Goal: Book appointment/travel/reservation

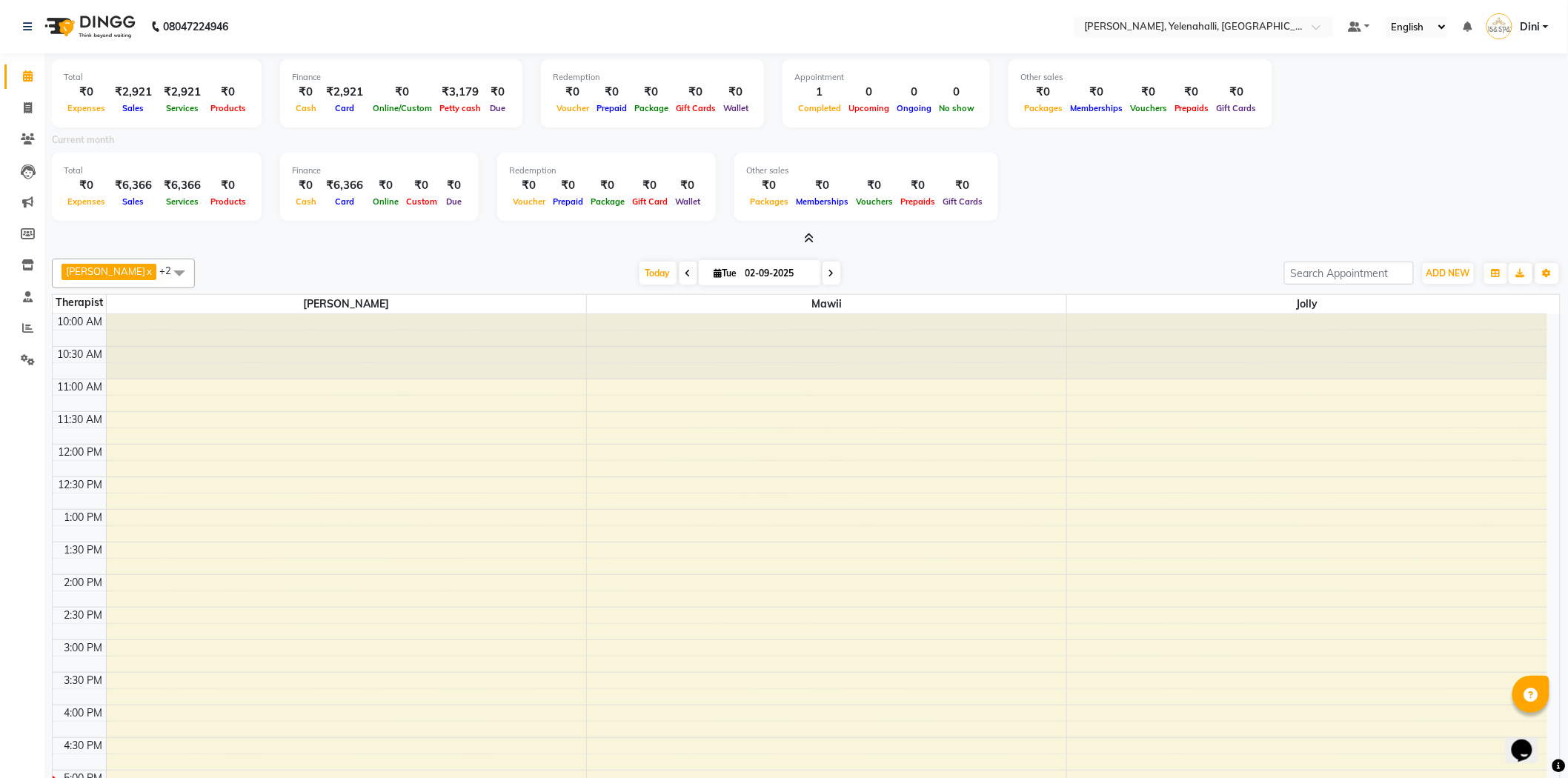
scroll to position [200, 0]
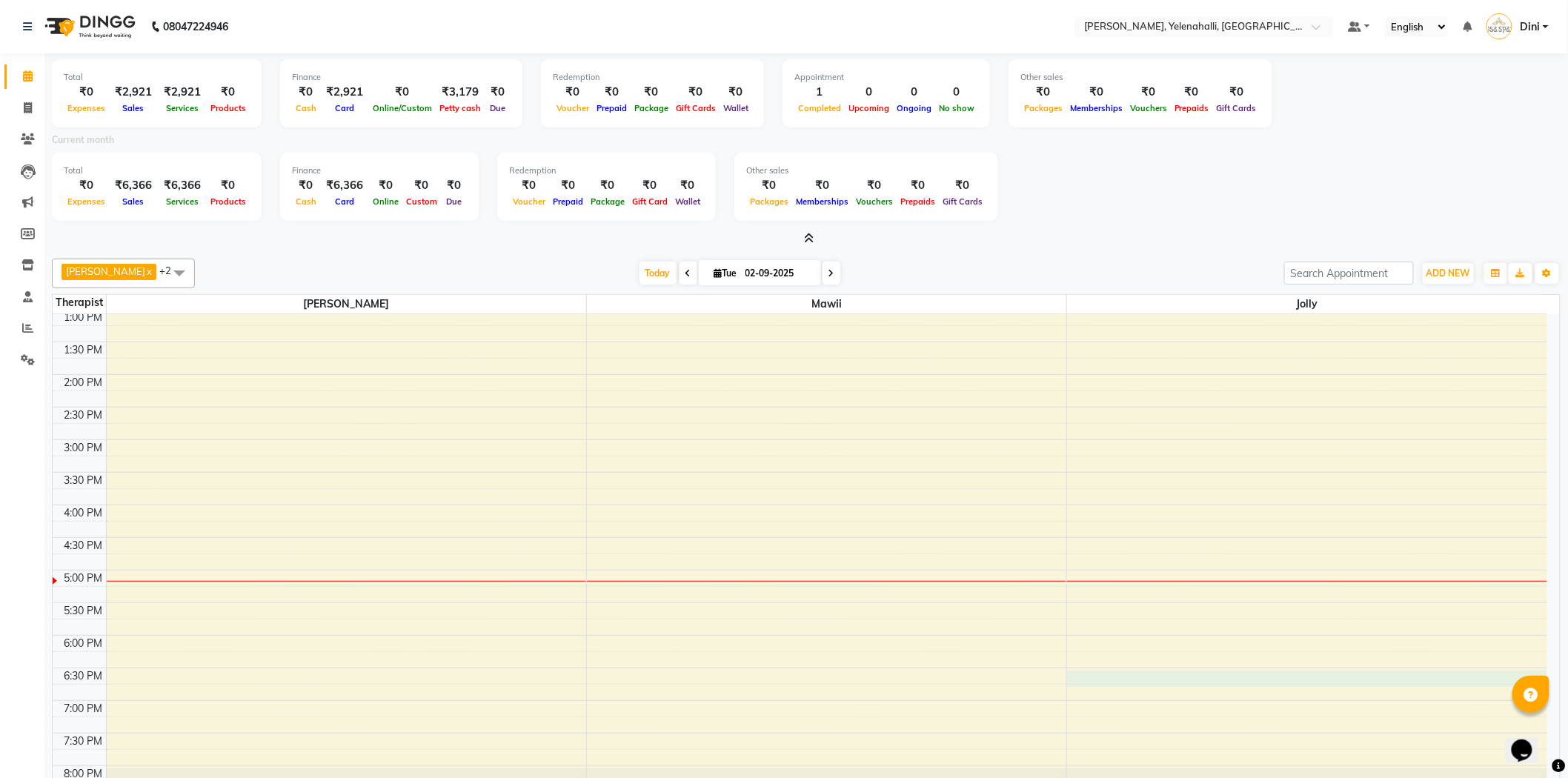
select select "89721"
select select "tentative"
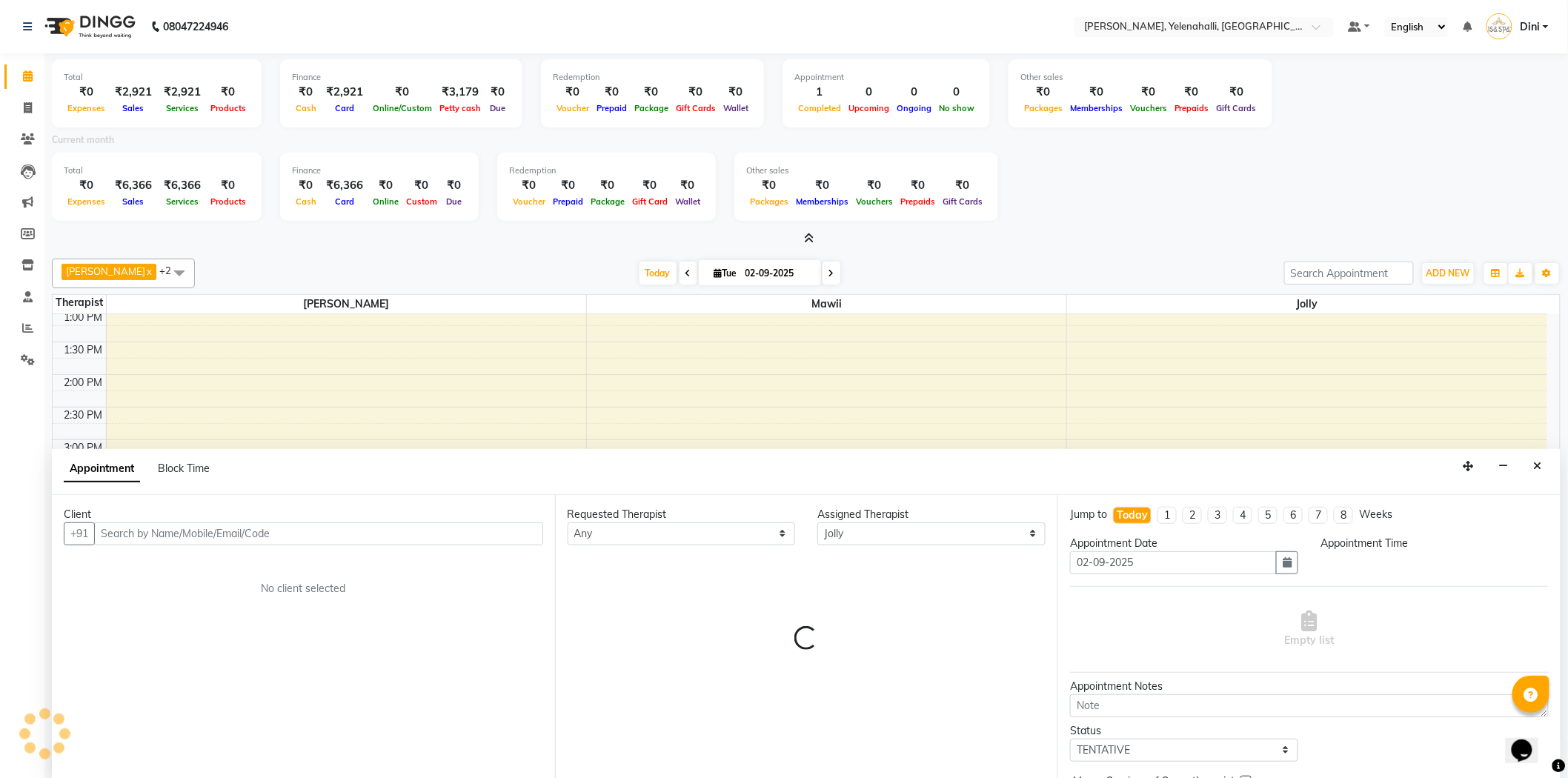
scroll to position [3, 0]
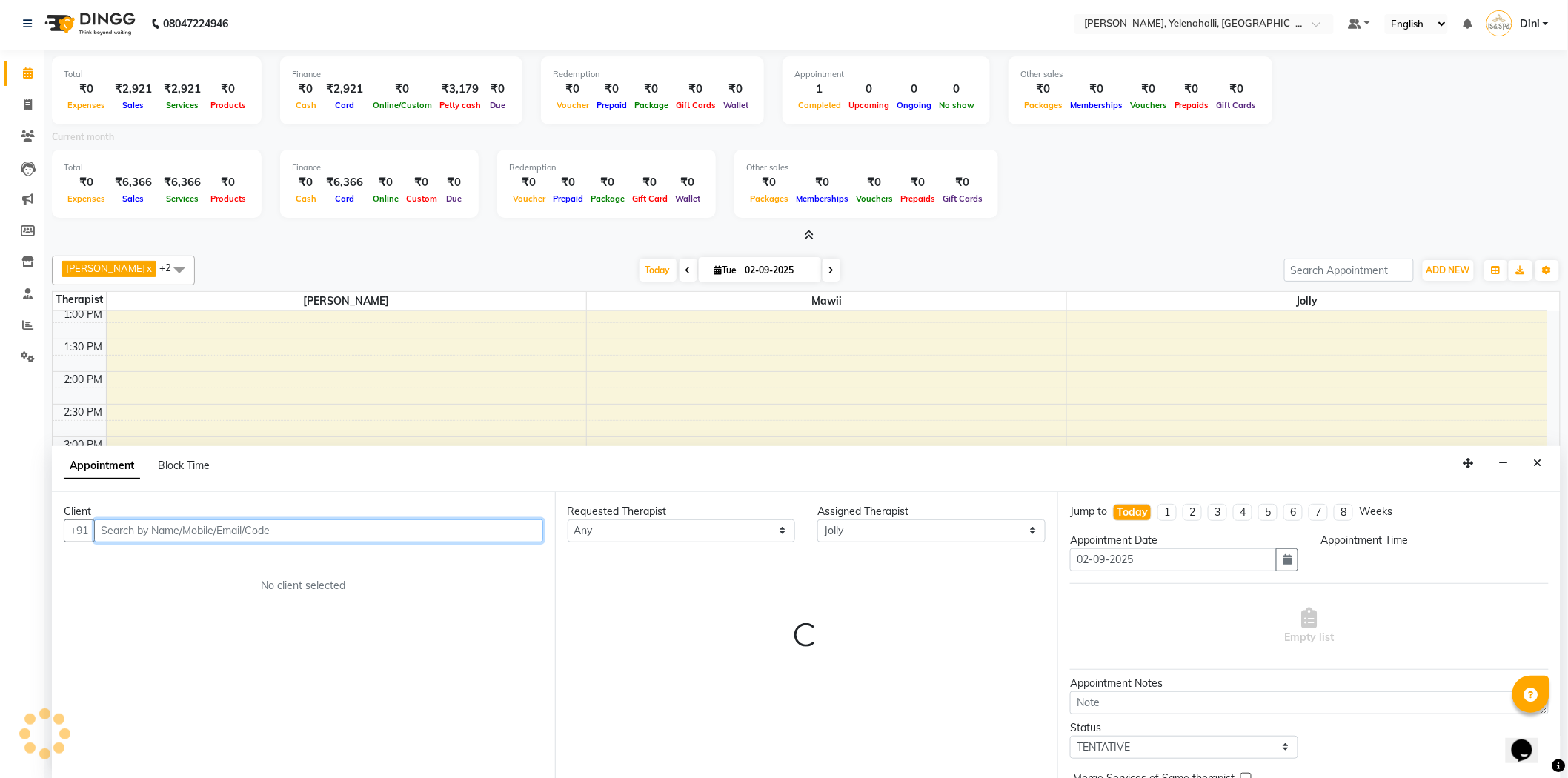
select select "1110"
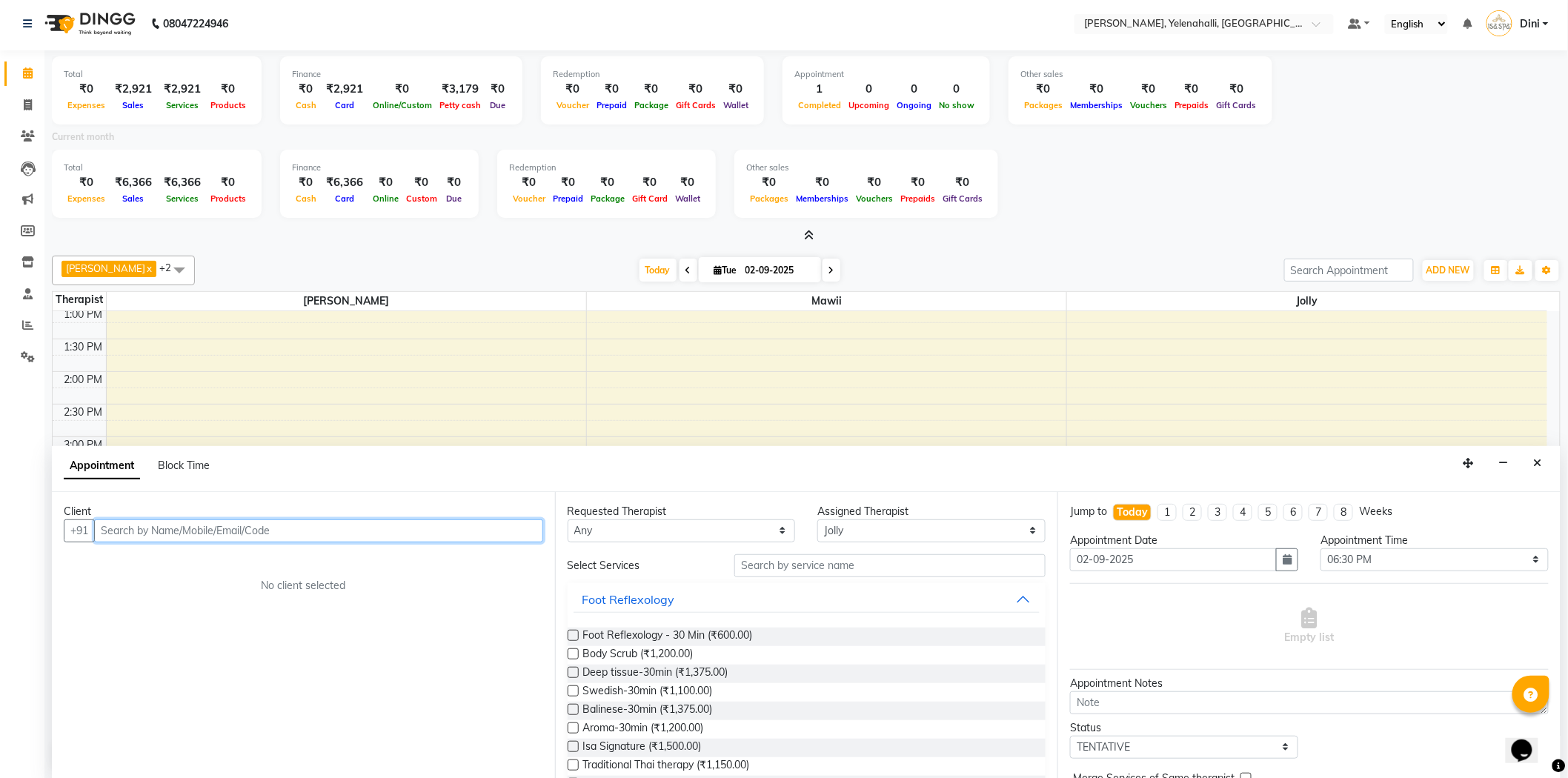
click at [119, 529] on input "text" at bounding box center [318, 530] width 449 height 23
paste input "99166 51216"
click at [138, 528] on input "99166 51216" at bounding box center [288, 530] width 387 height 23
click at [159, 560] on span "[PERSON_NAME]" at bounding box center [162, 562] width 95 height 15
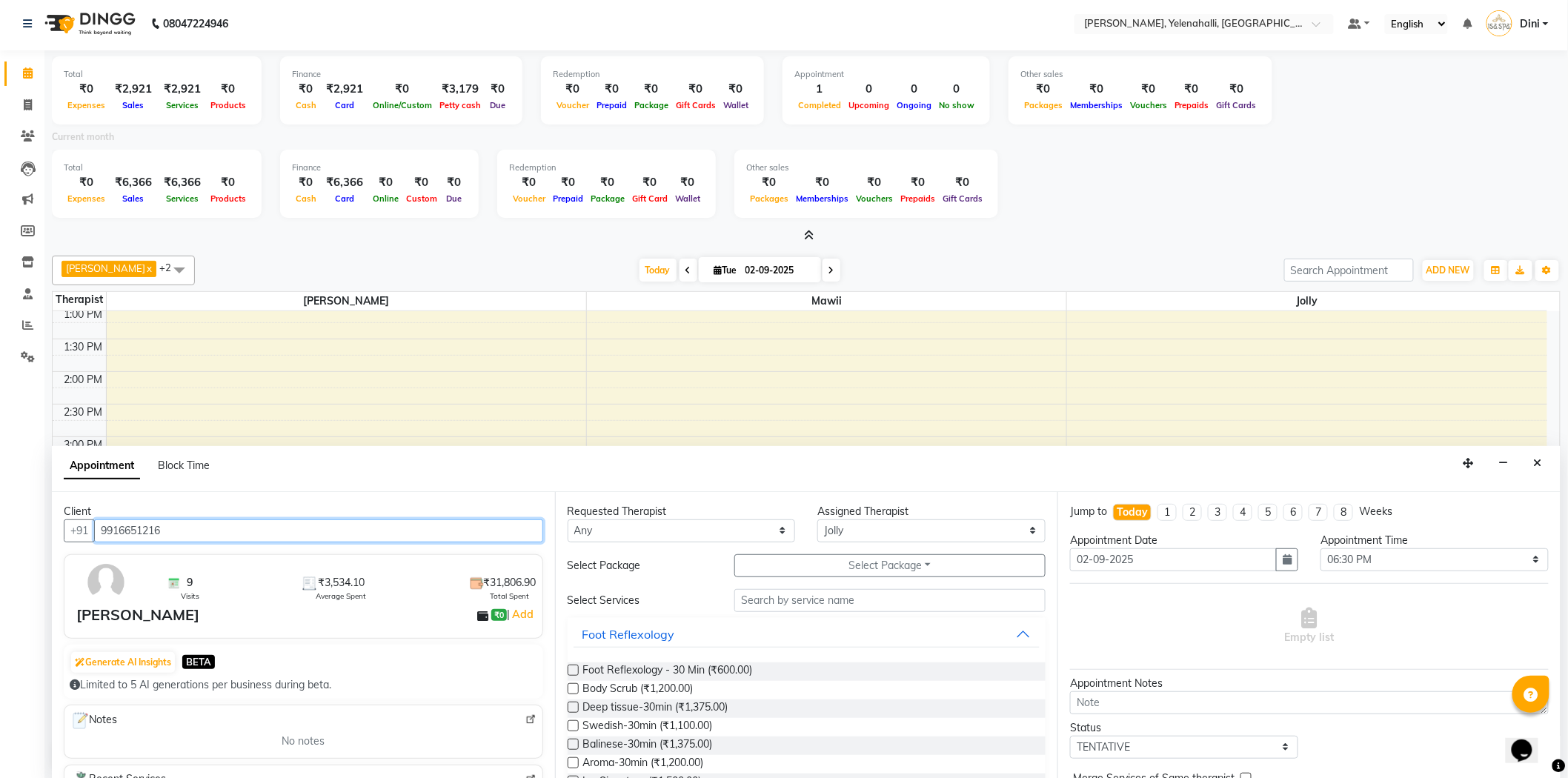
type input "9916651216"
click at [750, 601] on input "text" at bounding box center [890, 600] width 311 height 23
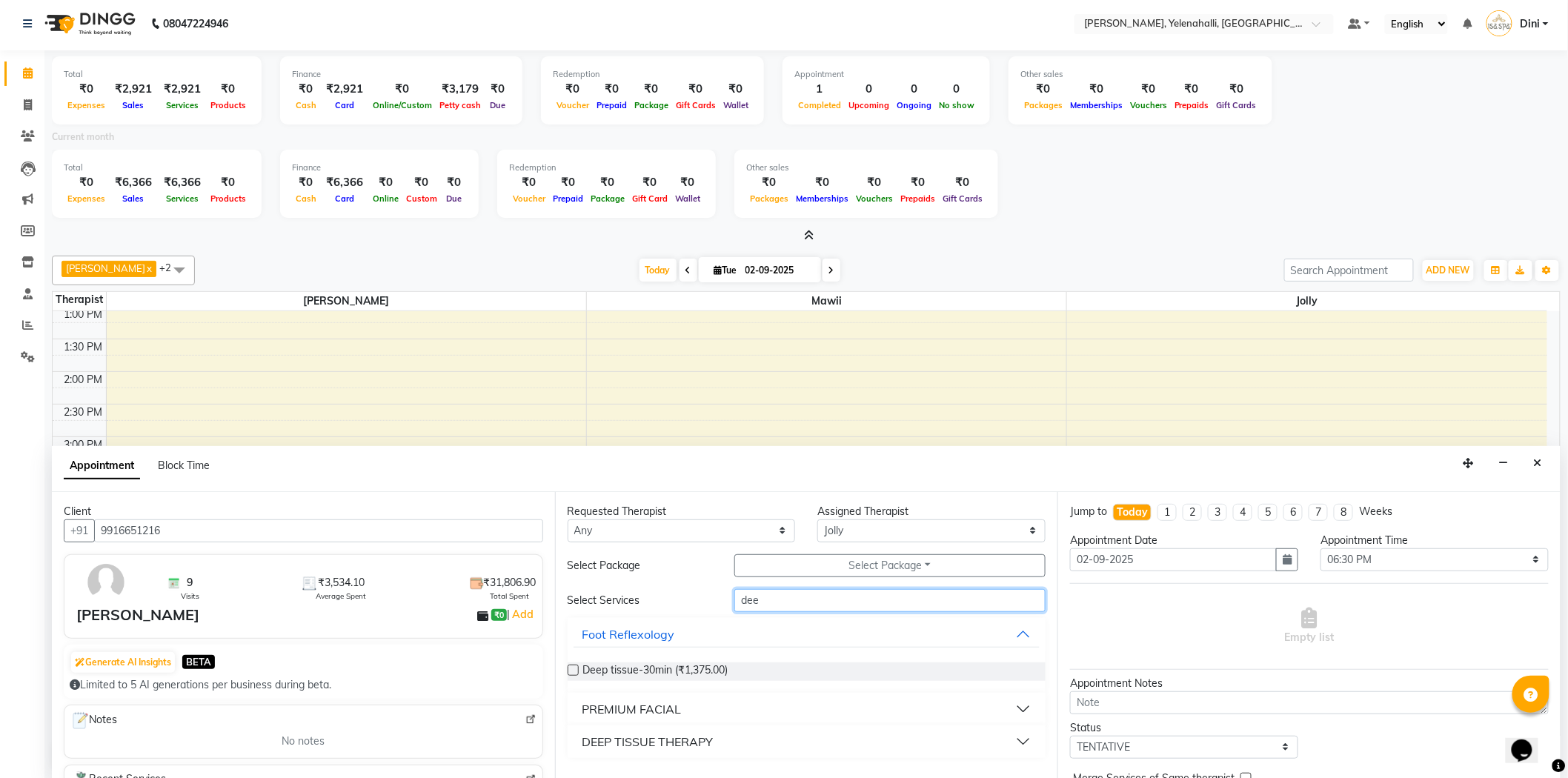
type input "dee"
click at [706, 733] on div "DEEP TISSUE THERAPY" at bounding box center [648, 742] width 131 height 18
click at [745, 772] on span "DEEP TISSUE THERAPY - 60 Min (₹2,750.00)" at bounding box center [690, 779] width 214 height 19
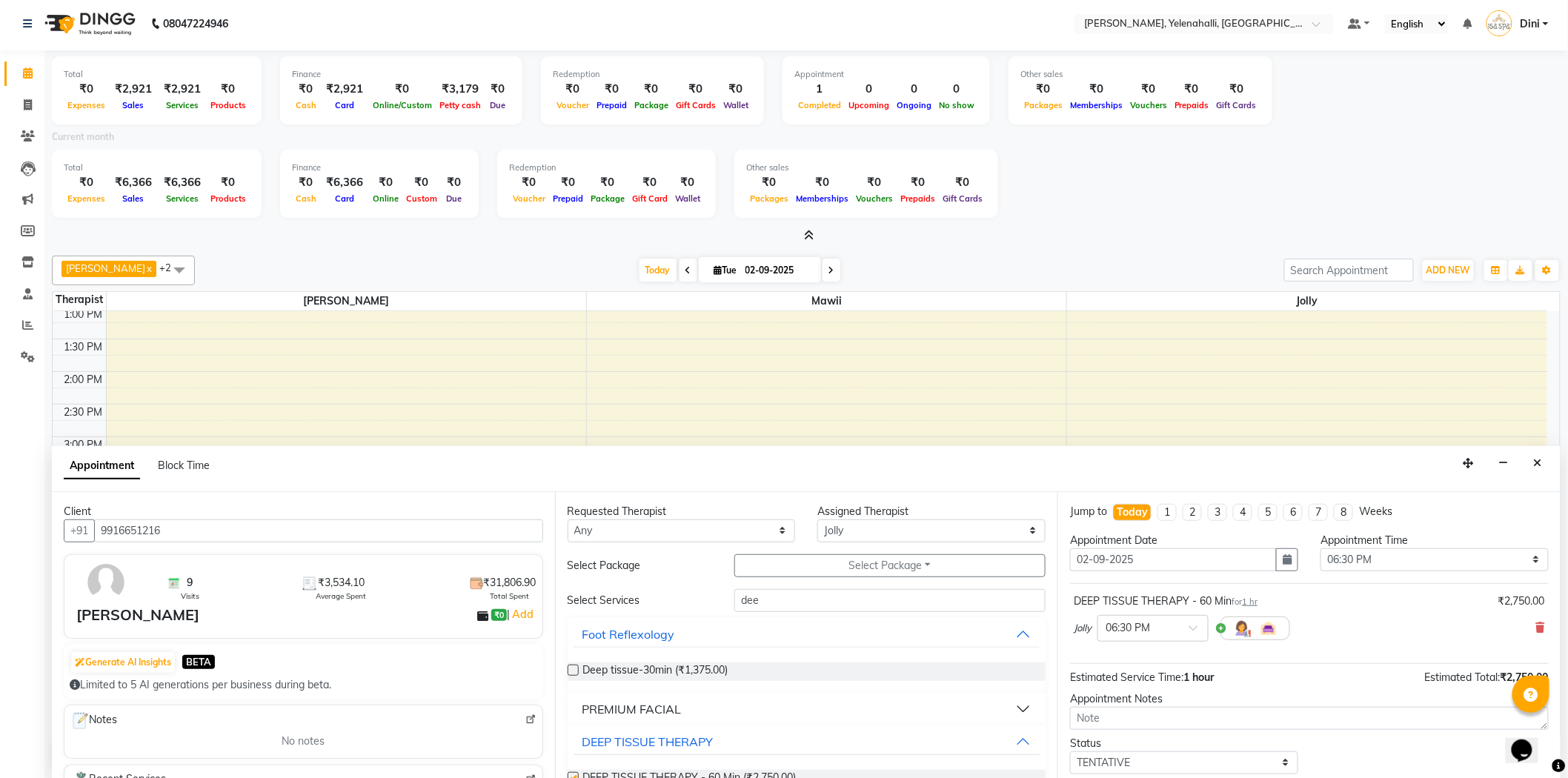
checkbox input "false"
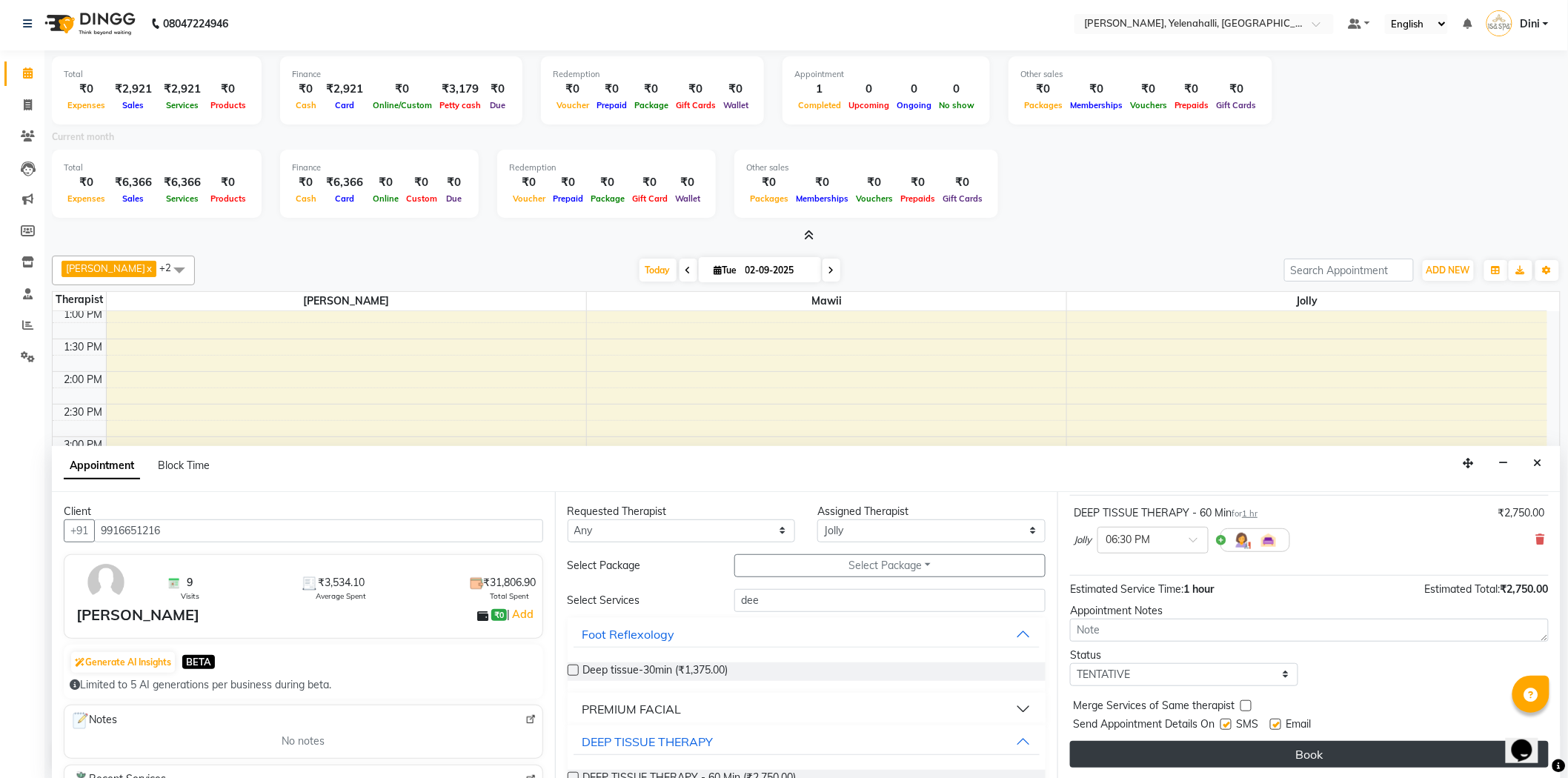
click at [1430, 752] on button "Book" at bounding box center [1310, 754] width 479 height 27
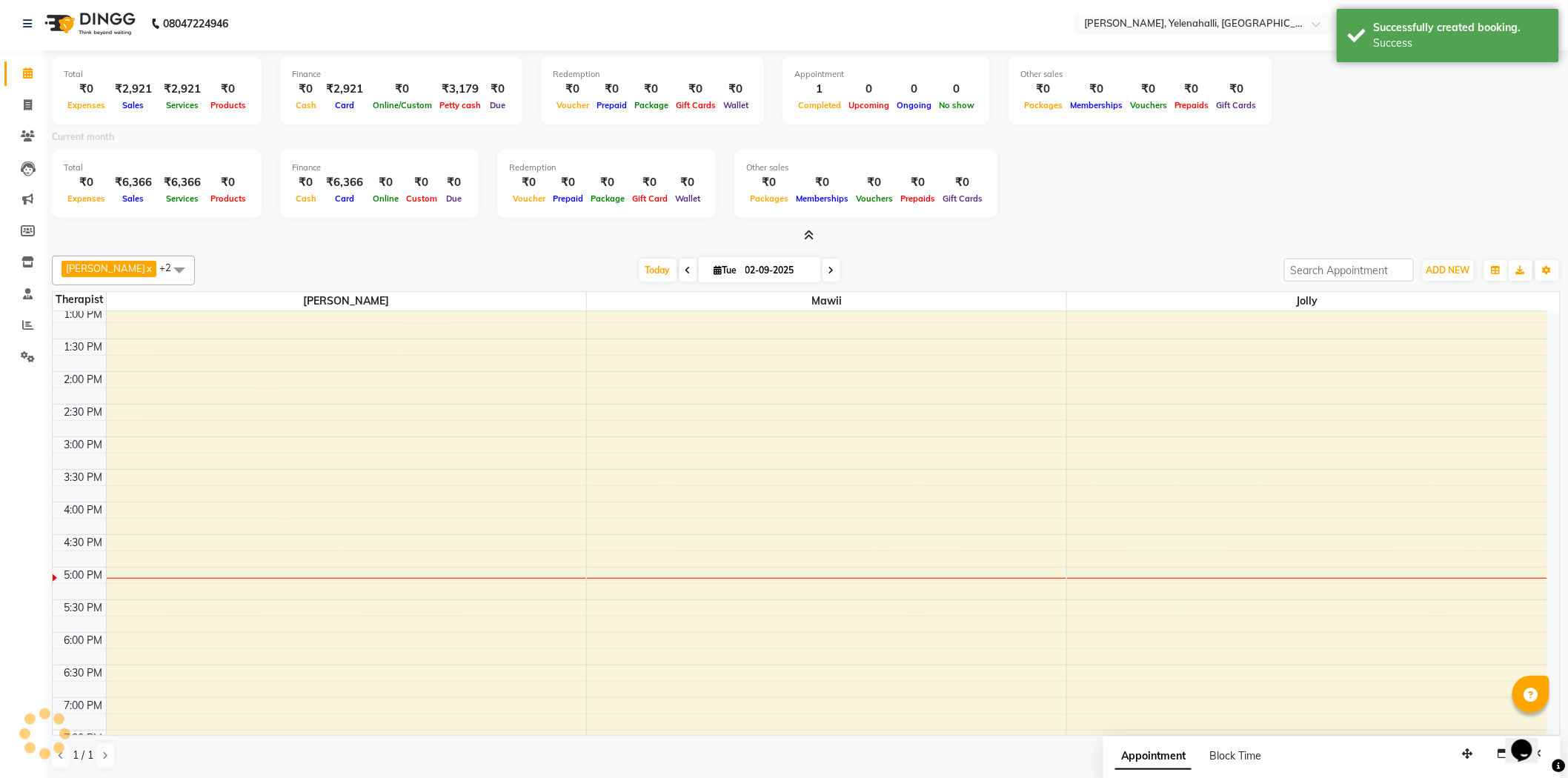
scroll to position [0, 0]
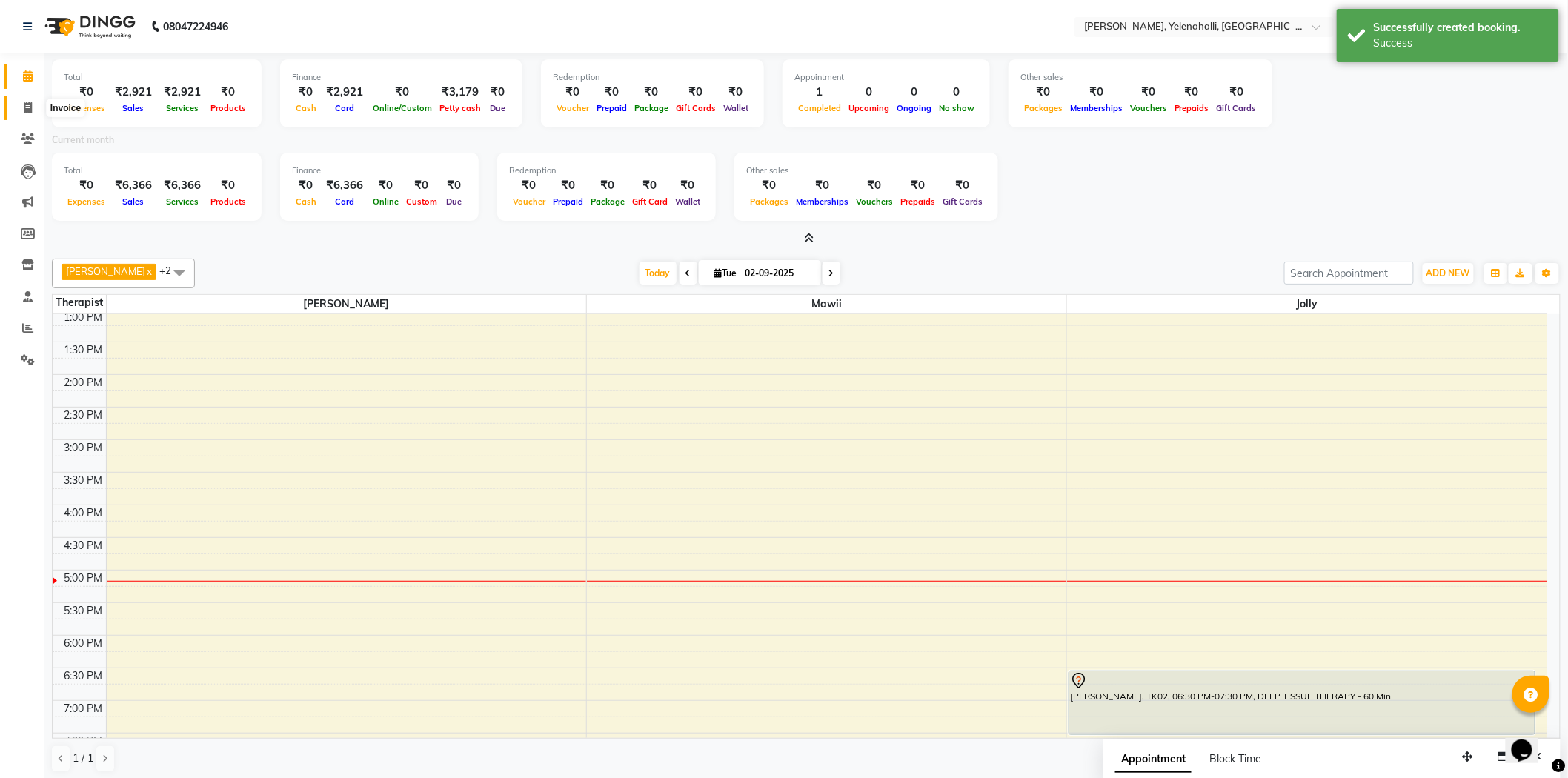
click at [24, 102] on icon at bounding box center [28, 107] width 8 height 11
select select "service"
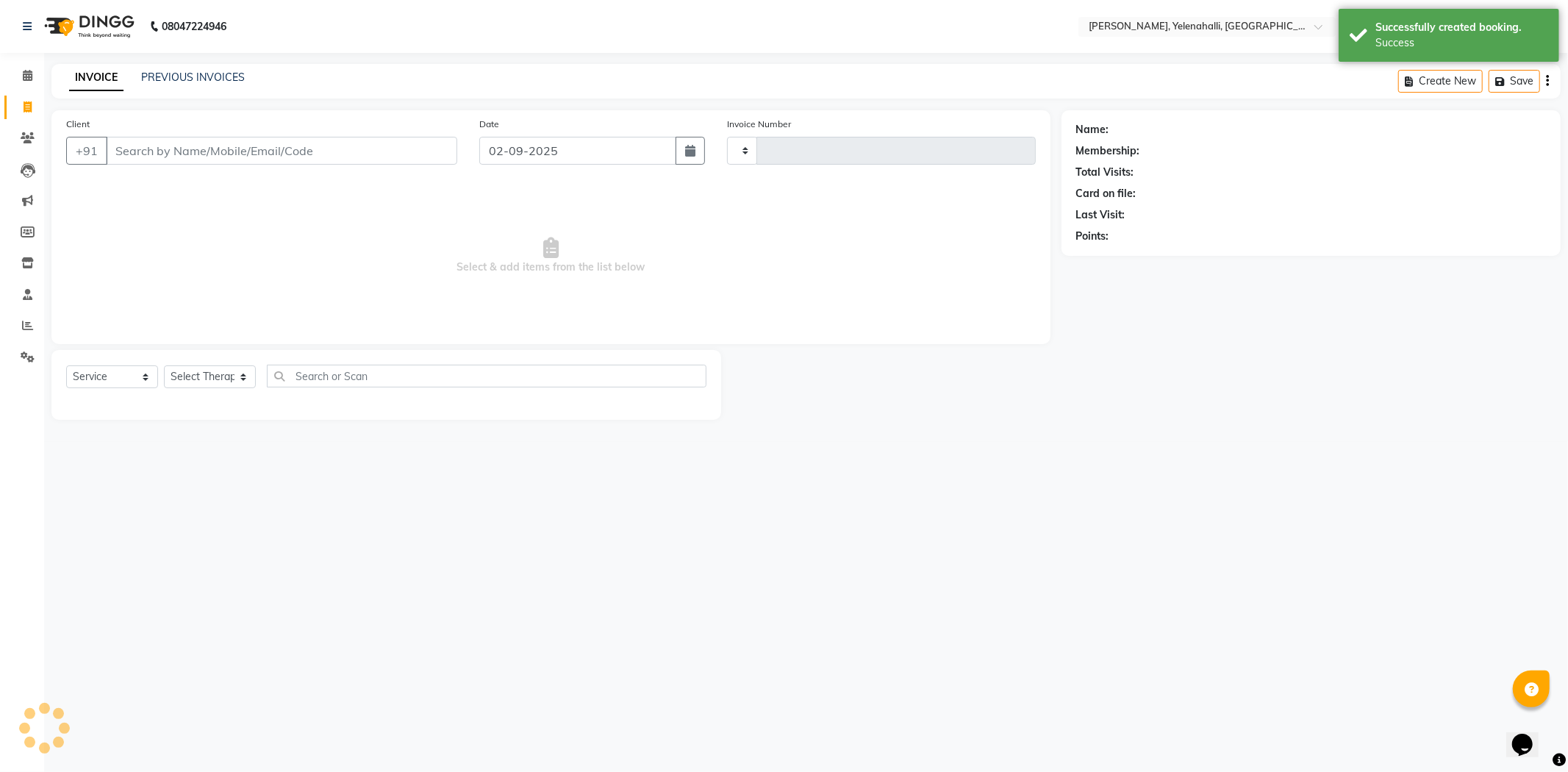
type input "0868"
select select "6121"
click at [132, 146] on input "Client" at bounding box center [282, 151] width 352 height 28
click at [157, 149] on input "99166 51216" at bounding box center [244, 151] width 276 height 28
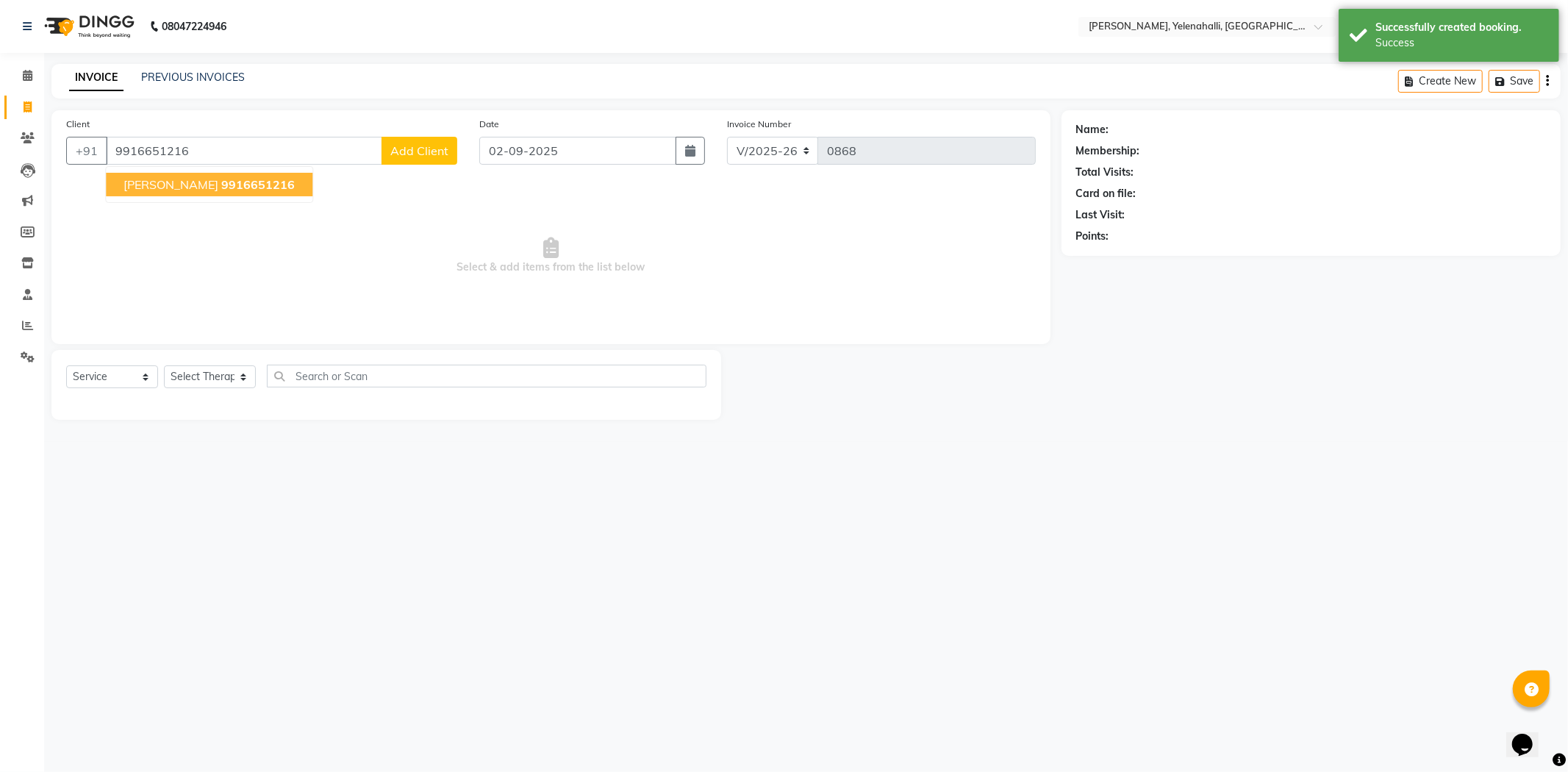
click at [190, 184] on span "[PERSON_NAME]" at bounding box center [171, 185] width 95 height 15
type input "9916651216"
select select "1: Object"
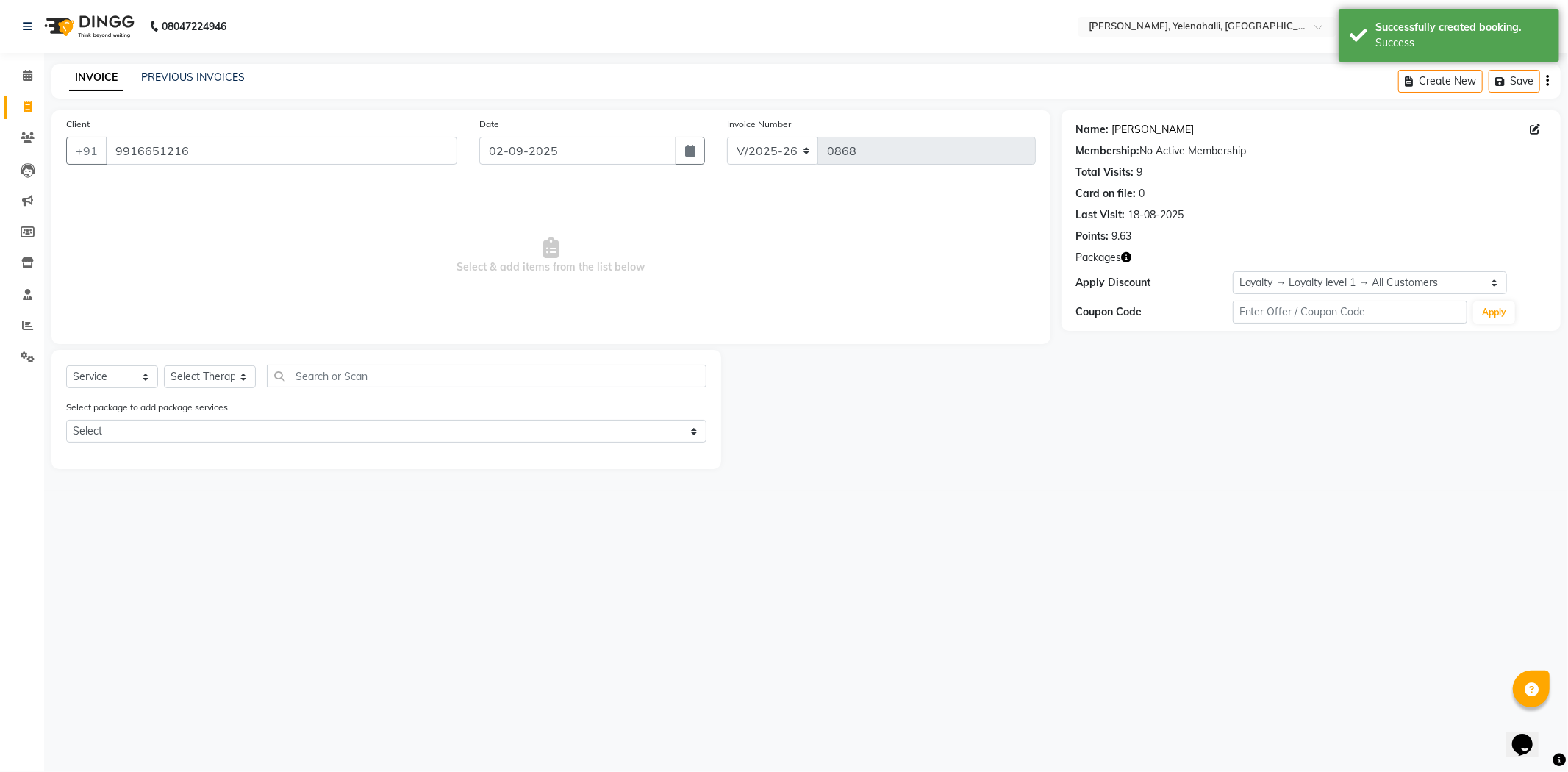
click at [1138, 129] on link "[PERSON_NAME]" at bounding box center [1153, 129] width 82 height 16
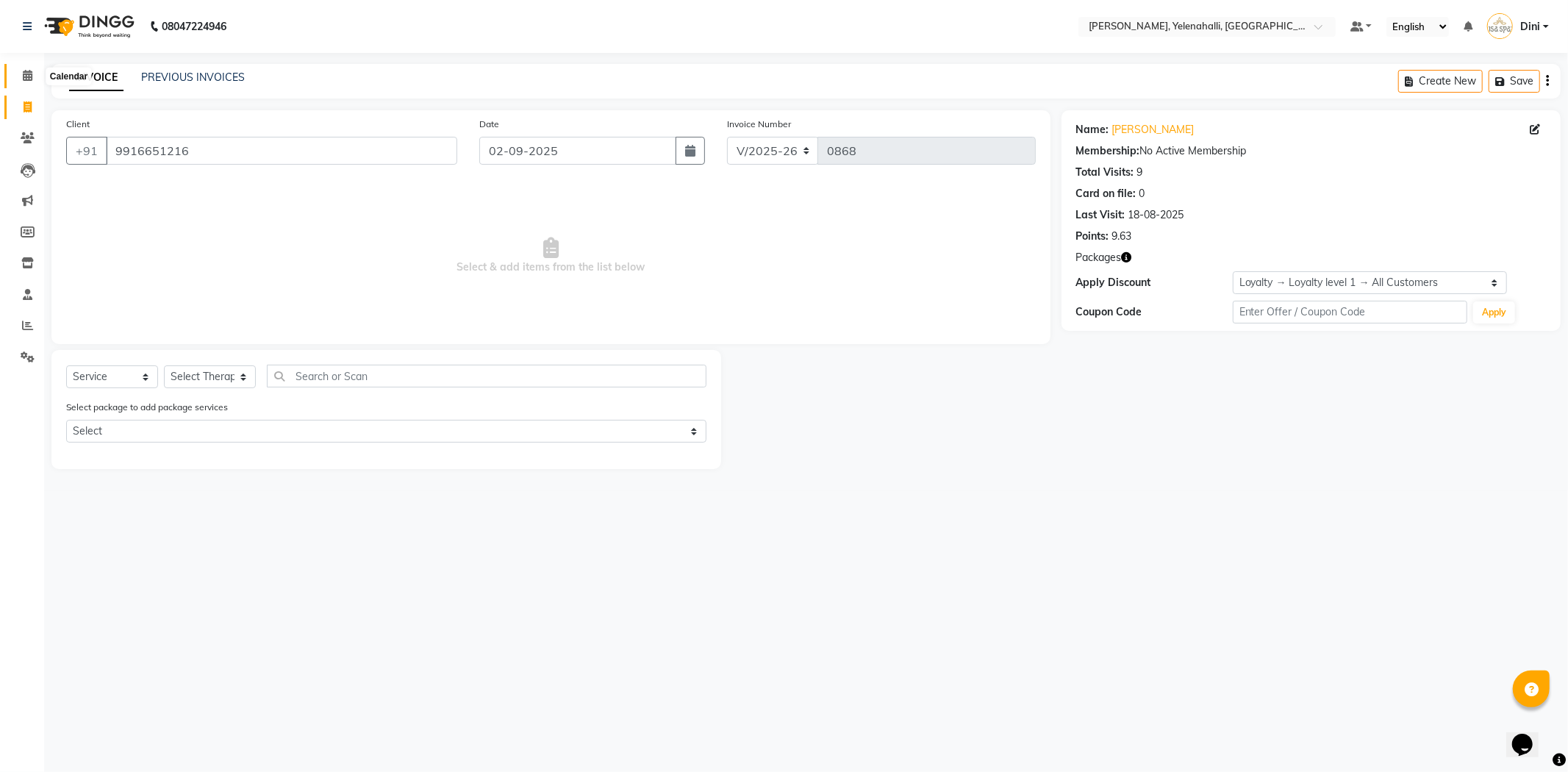
click at [24, 76] on icon at bounding box center [27, 75] width 10 height 11
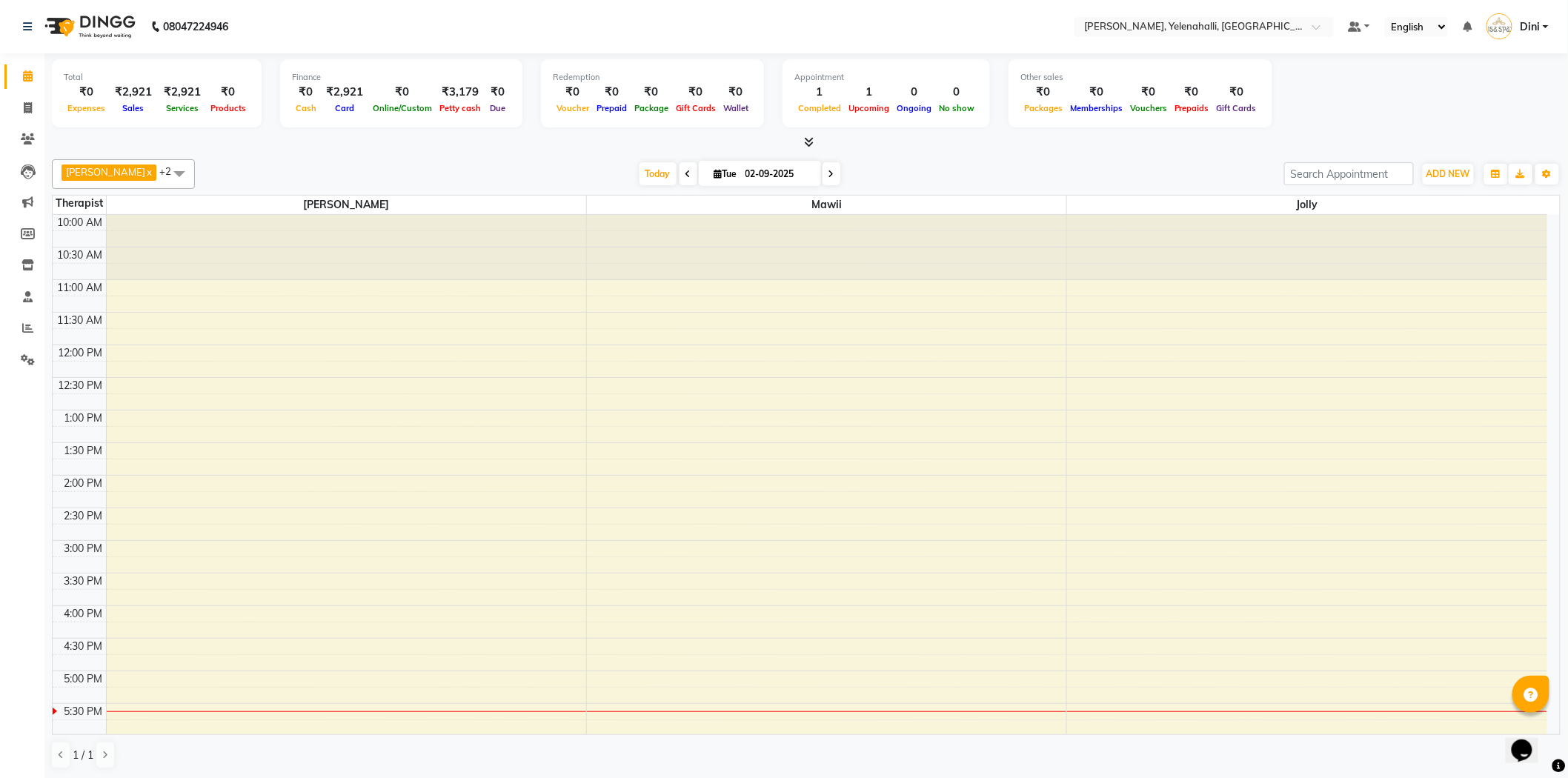
drag, startPoint x: 1561, startPoint y: 368, endPoint x: 1580, endPoint y: 593, distance: 225.8
click at [1567, 593] on html "08047224946 Select Location × Isa Spa, Yelenahalli, Begur Koppa Road Default Pa…" at bounding box center [784, 389] width 1568 height 778
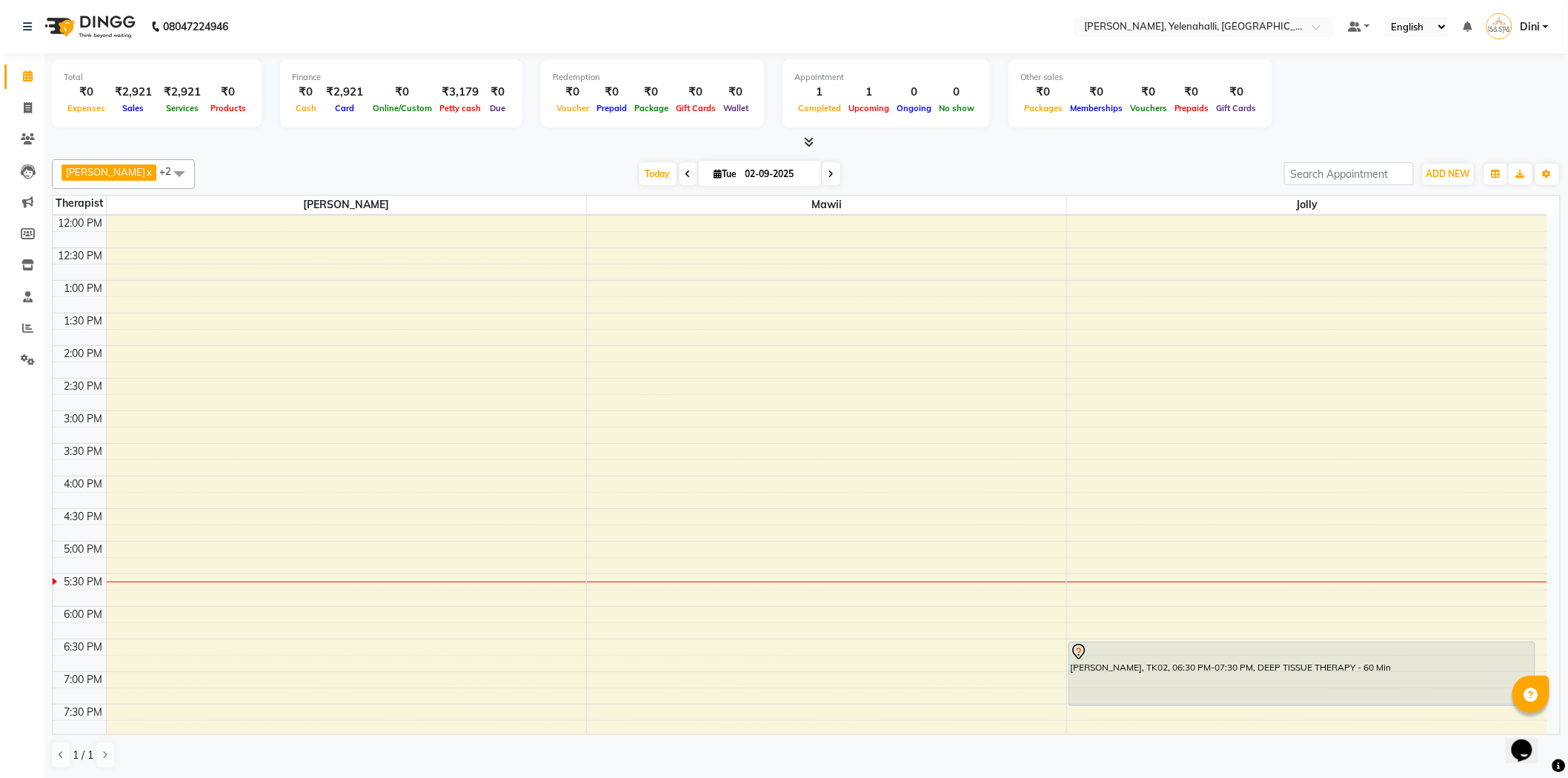
scroll to position [200, 0]
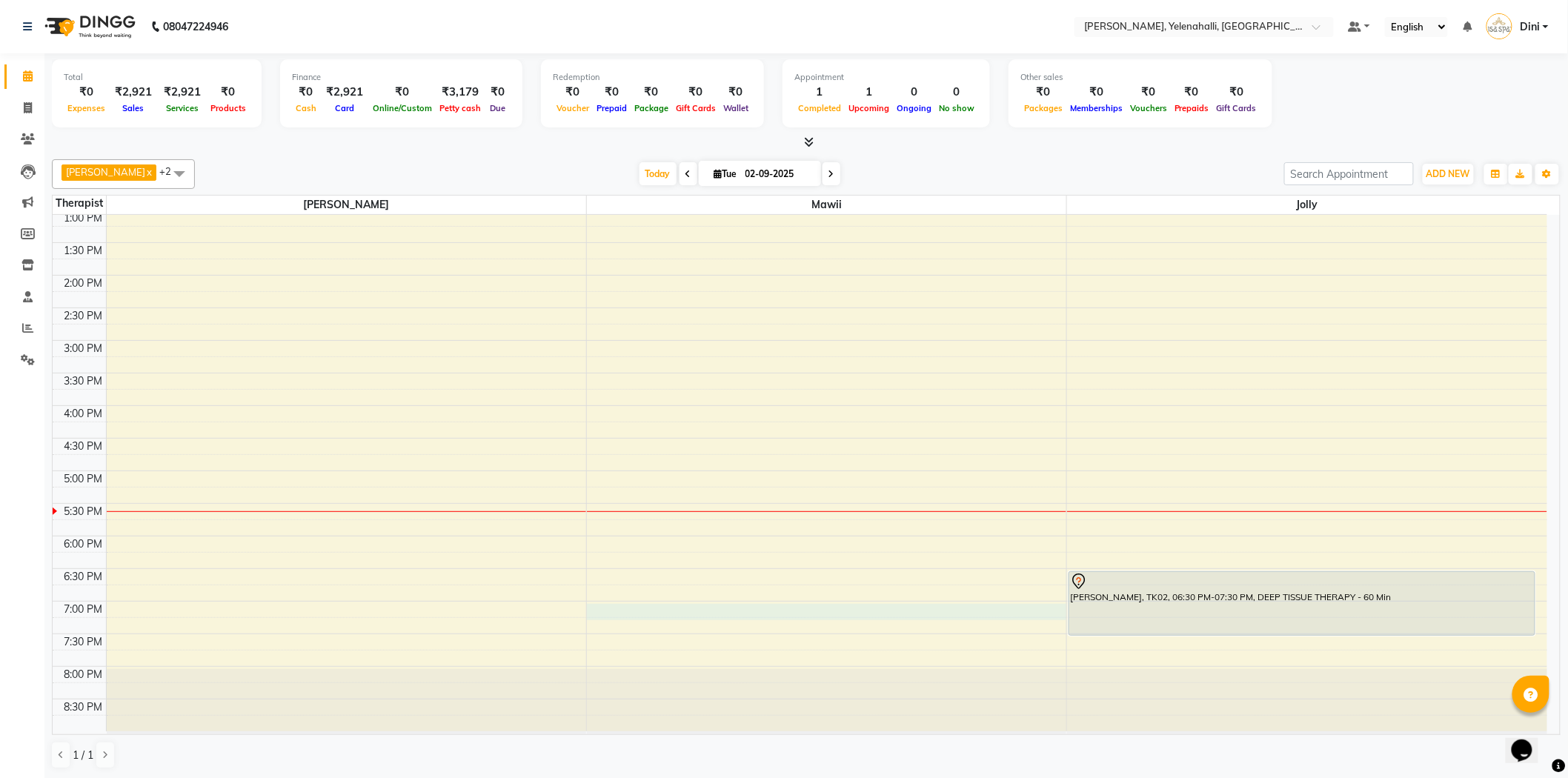
click at [597, 610] on div "10:00 AM 10:30 AM 11:00 AM 11:30 AM 12:00 PM 12:30 PM 1:00 PM 1:30 PM 2:00 PM 2…" at bounding box center [800, 373] width 1495 height 716
select select "61851"
select select "tentative"
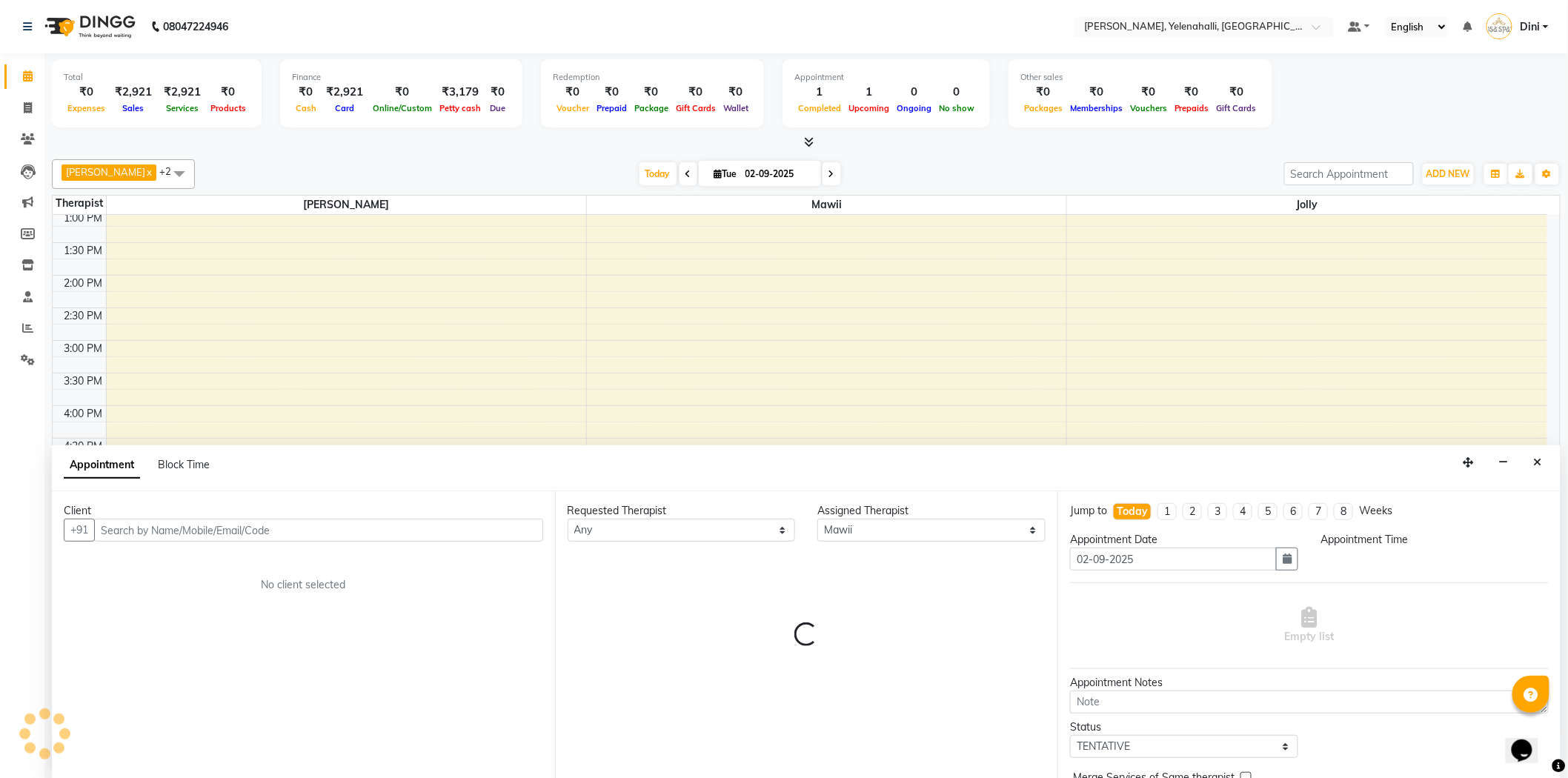
scroll to position [1, 0]
select select "1140"
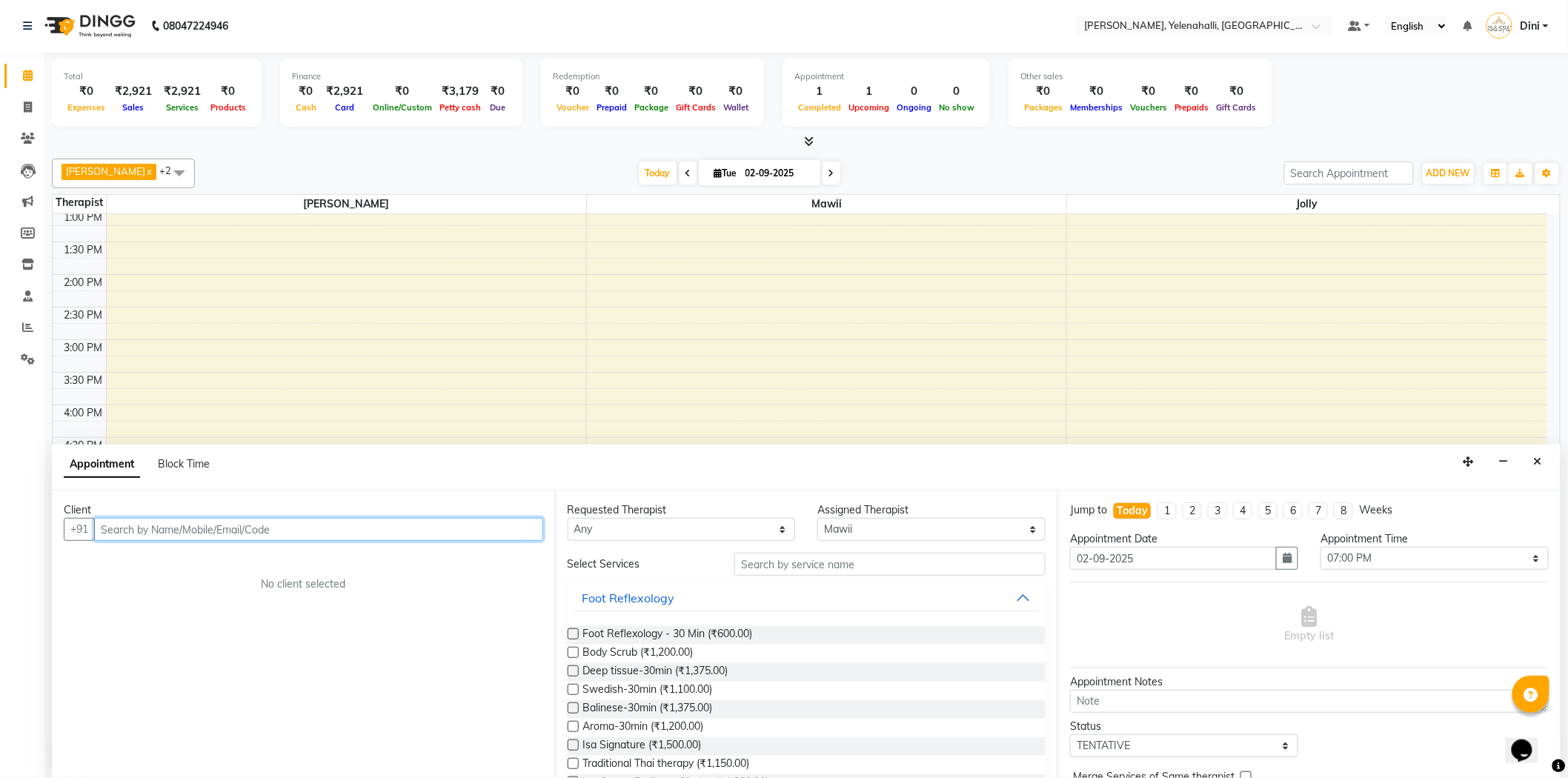
click at [145, 527] on input "text" at bounding box center [318, 529] width 449 height 23
click at [174, 564] on span "Mr. Manyank" at bounding box center [150, 561] width 72 height 15
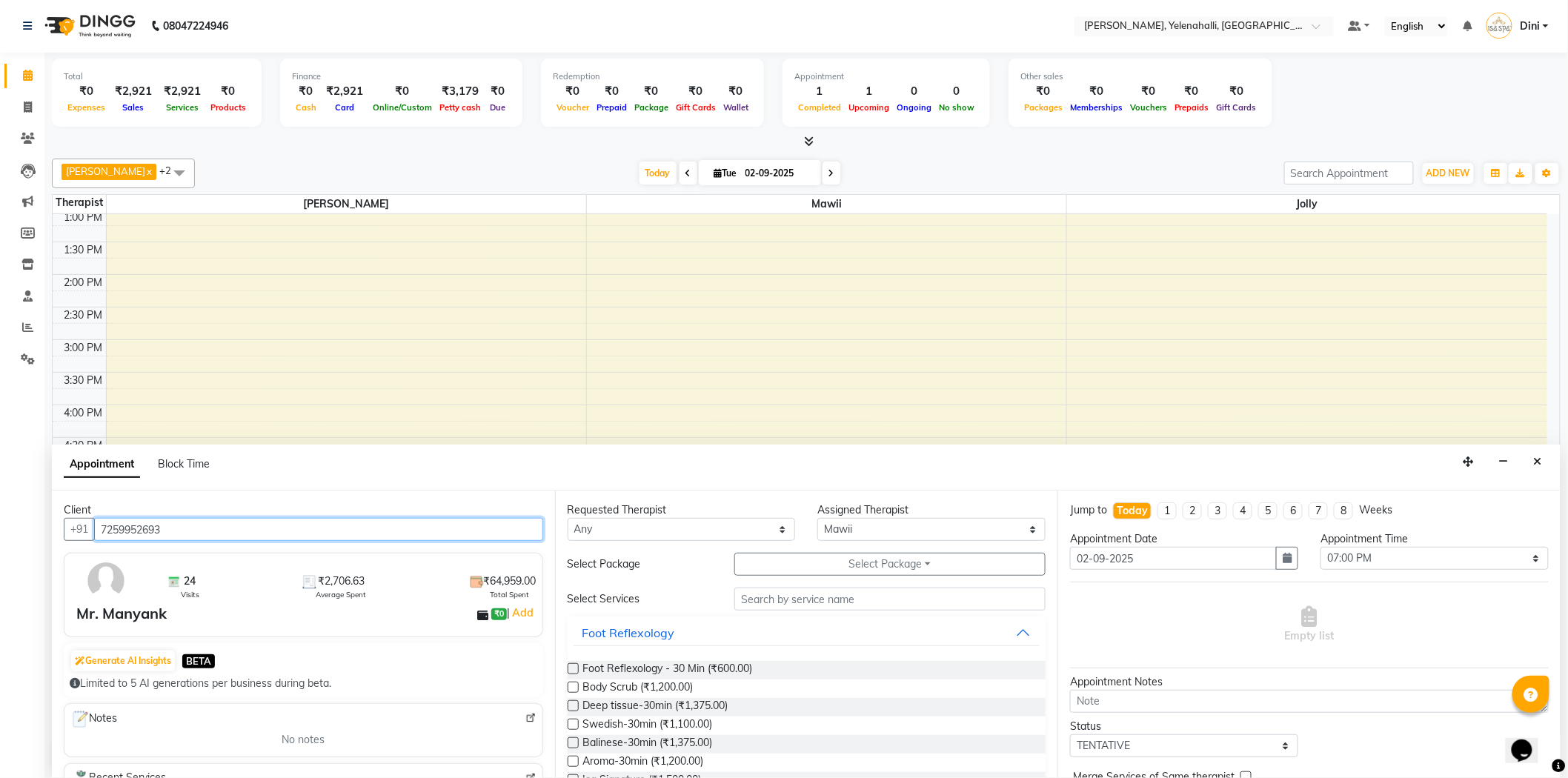
type input "7259952693"
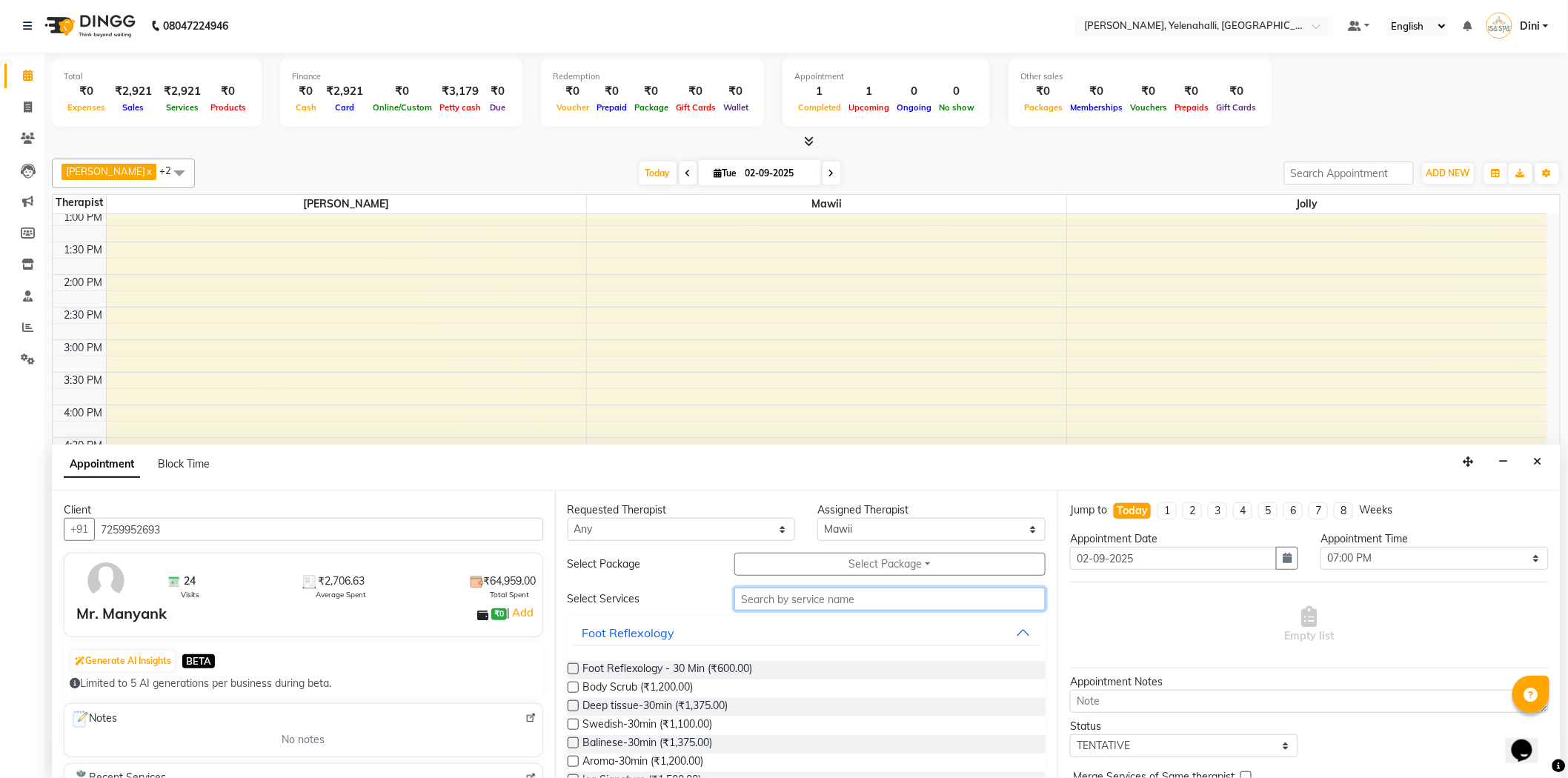
click at [764, 603] on input "text" at bounding box center [890, 599] width 311 height 23
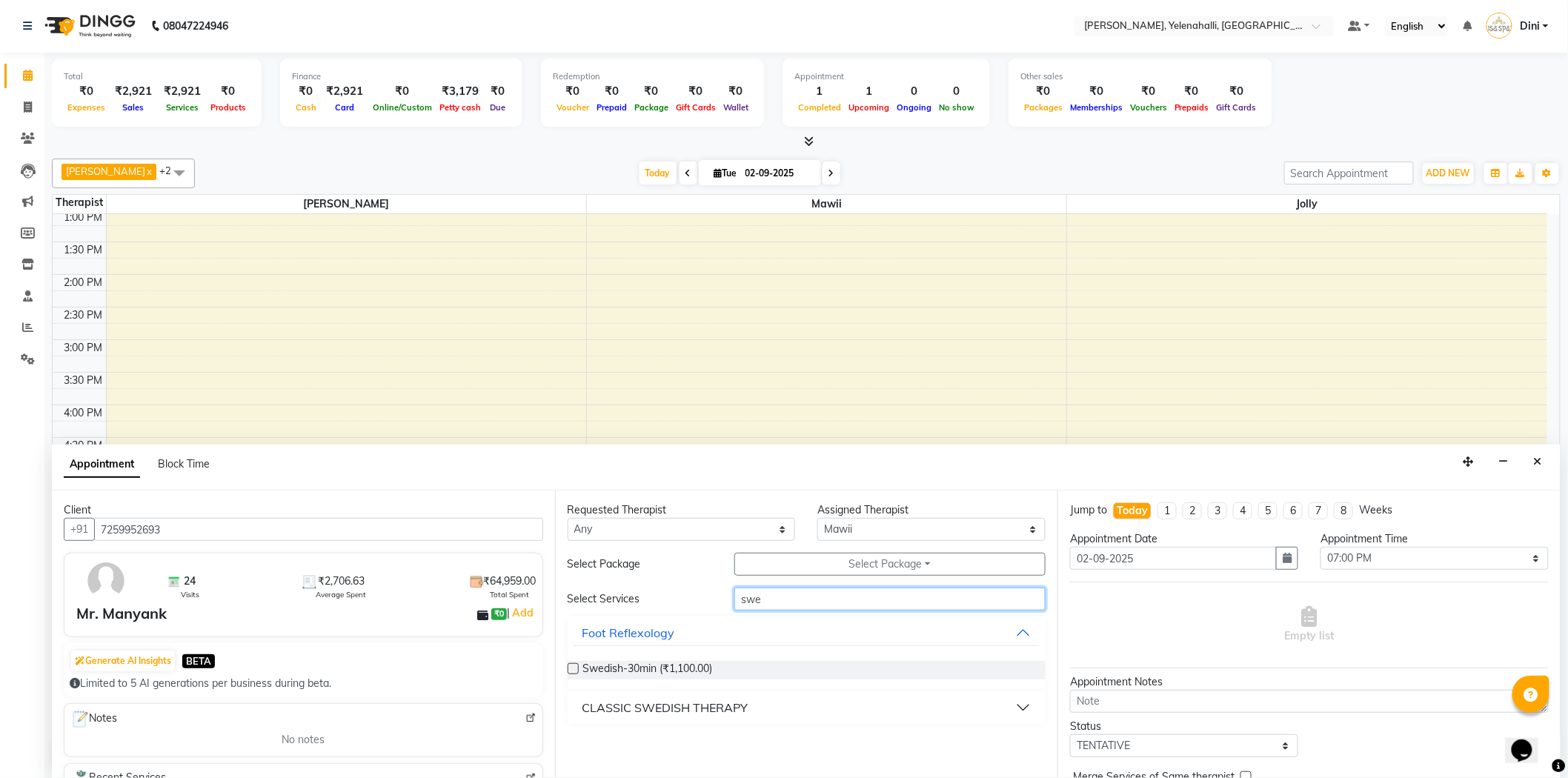
type input "swe"
click at [667, 704] on div "CLASSIC SWEDISH THERAPY" at bounding box center [665, 707] width 166 height 18
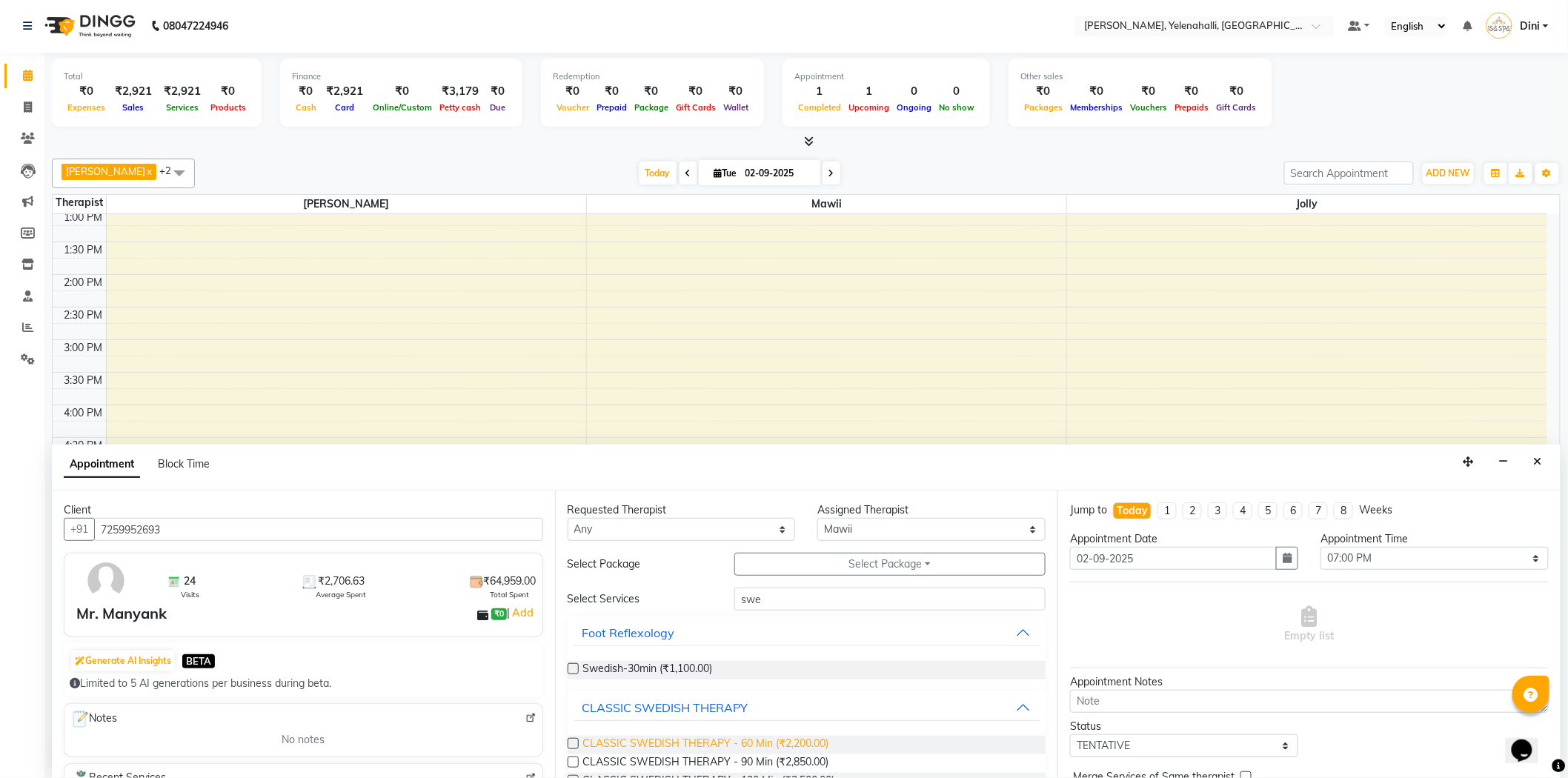
click at [704, 745] on span "CLASSIC SWEDISH THERAPY - 60 Min (₹2,200.00)" at bounding box center [706, 744] width 246 height 19
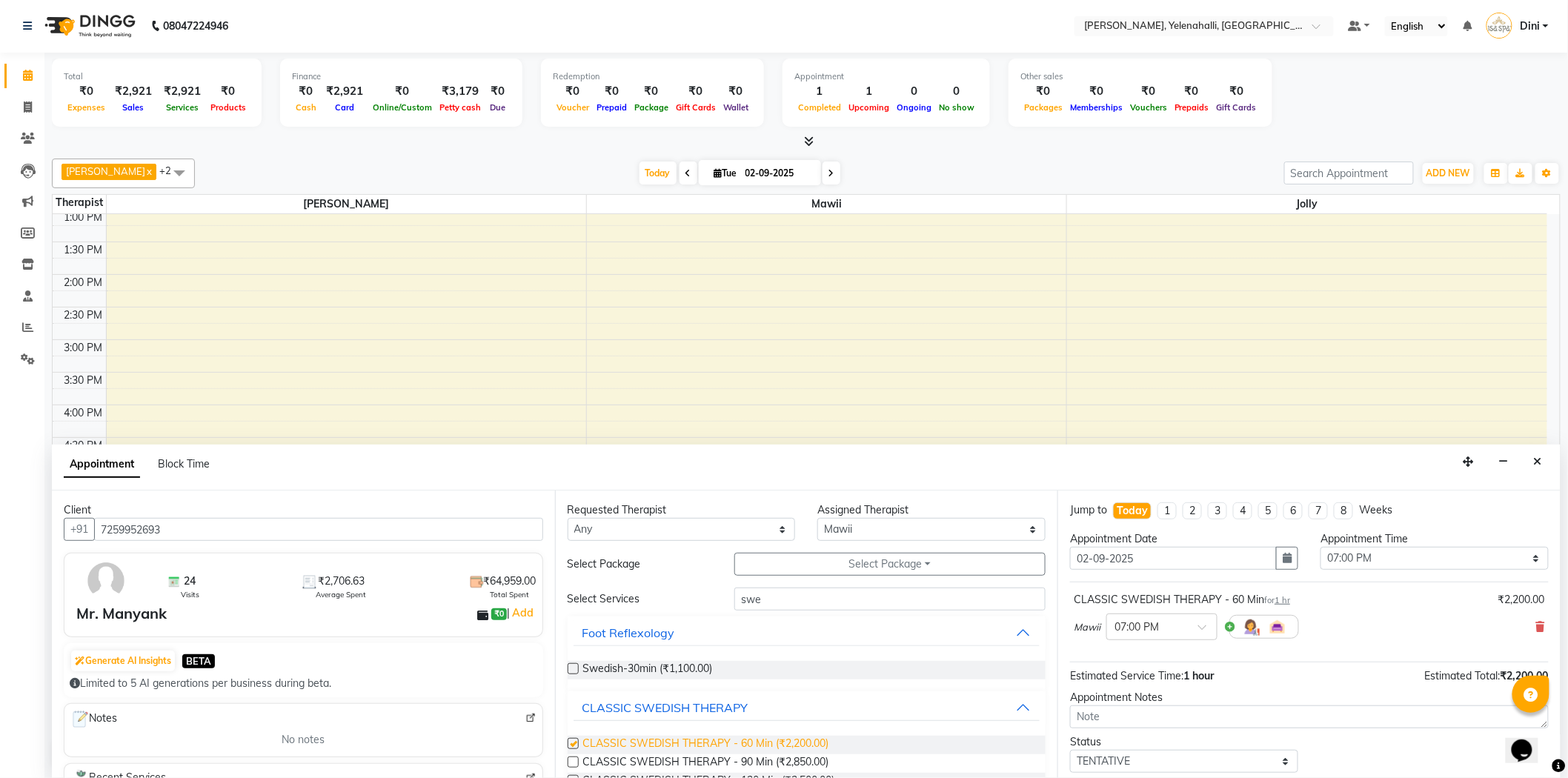
checkbox input "false"
click at [756, 754] on span "CLASSIC SWEDISH THERAPY - 90 Min (₹2,850.00)" at bounding box center [706, 763] width 246 height 19
checkbox input "false"
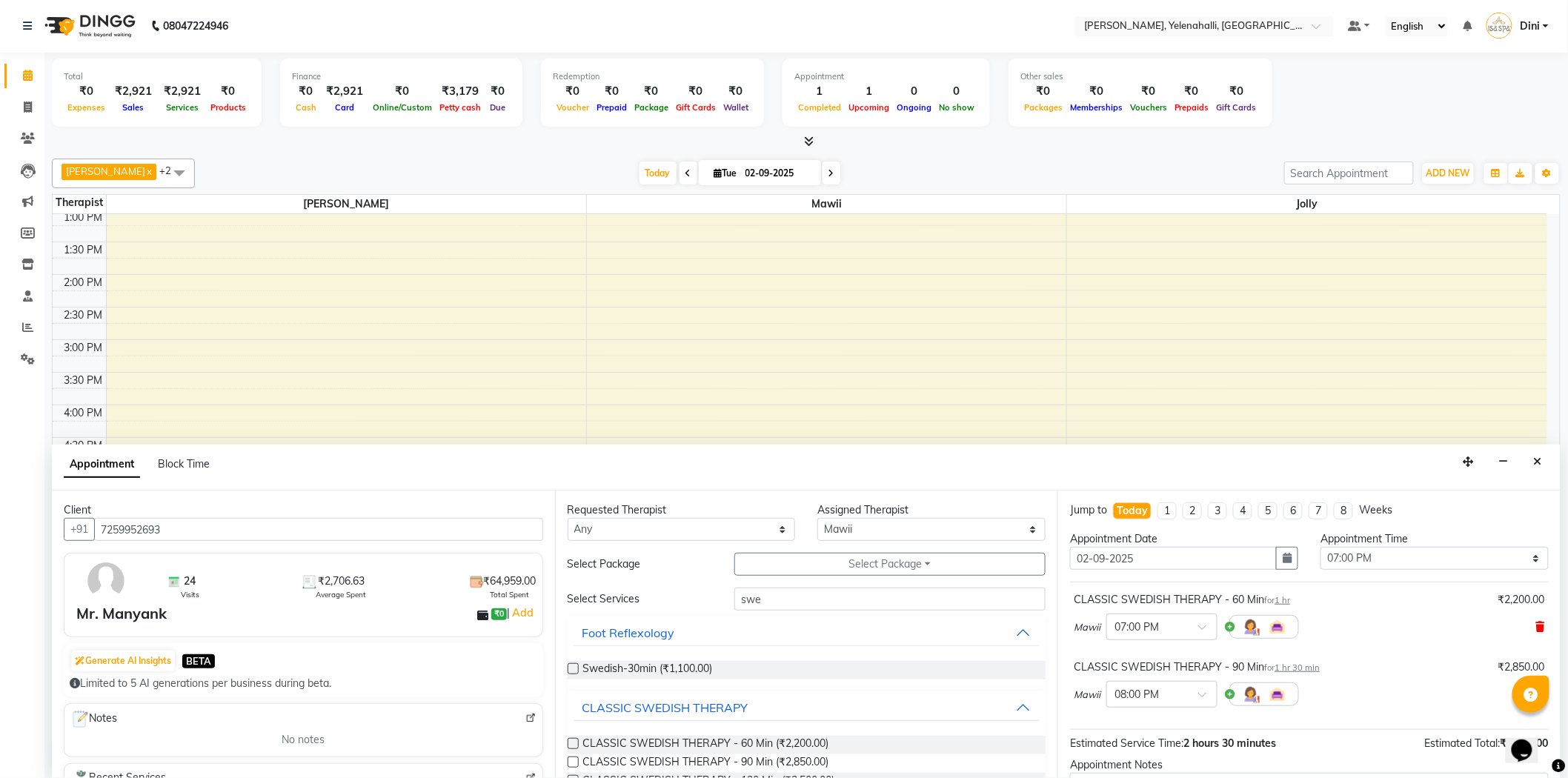
click at [1536, 619] on span at bounding box center [1540, 627] width 9 height 16
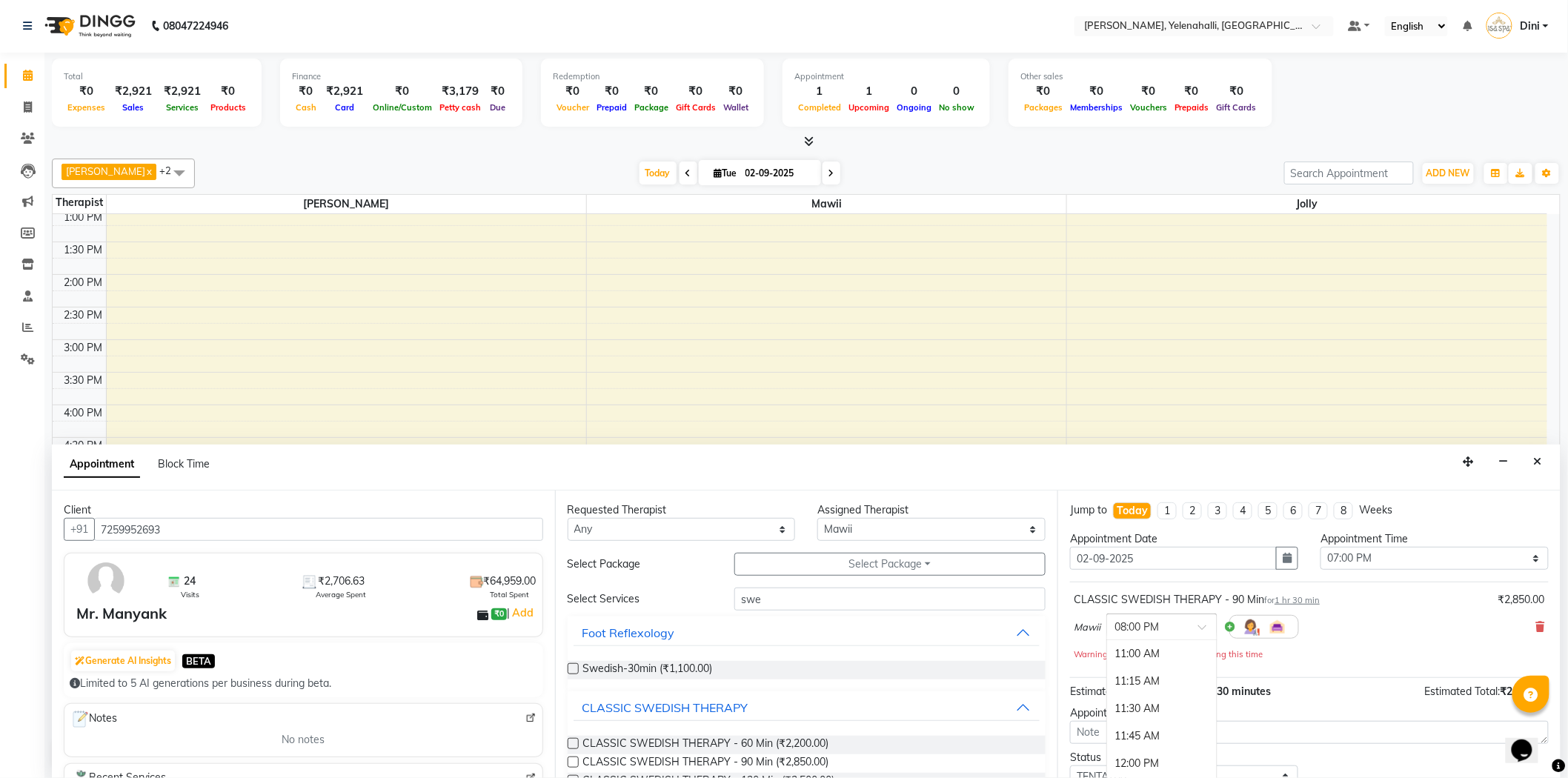
click at [1203, 625] on span at bounding box center [1207, 631] width 19 height 16
click at [1140, 682] on div "07:00 PM" at bounding box center [1161, 693] width 109 height 28
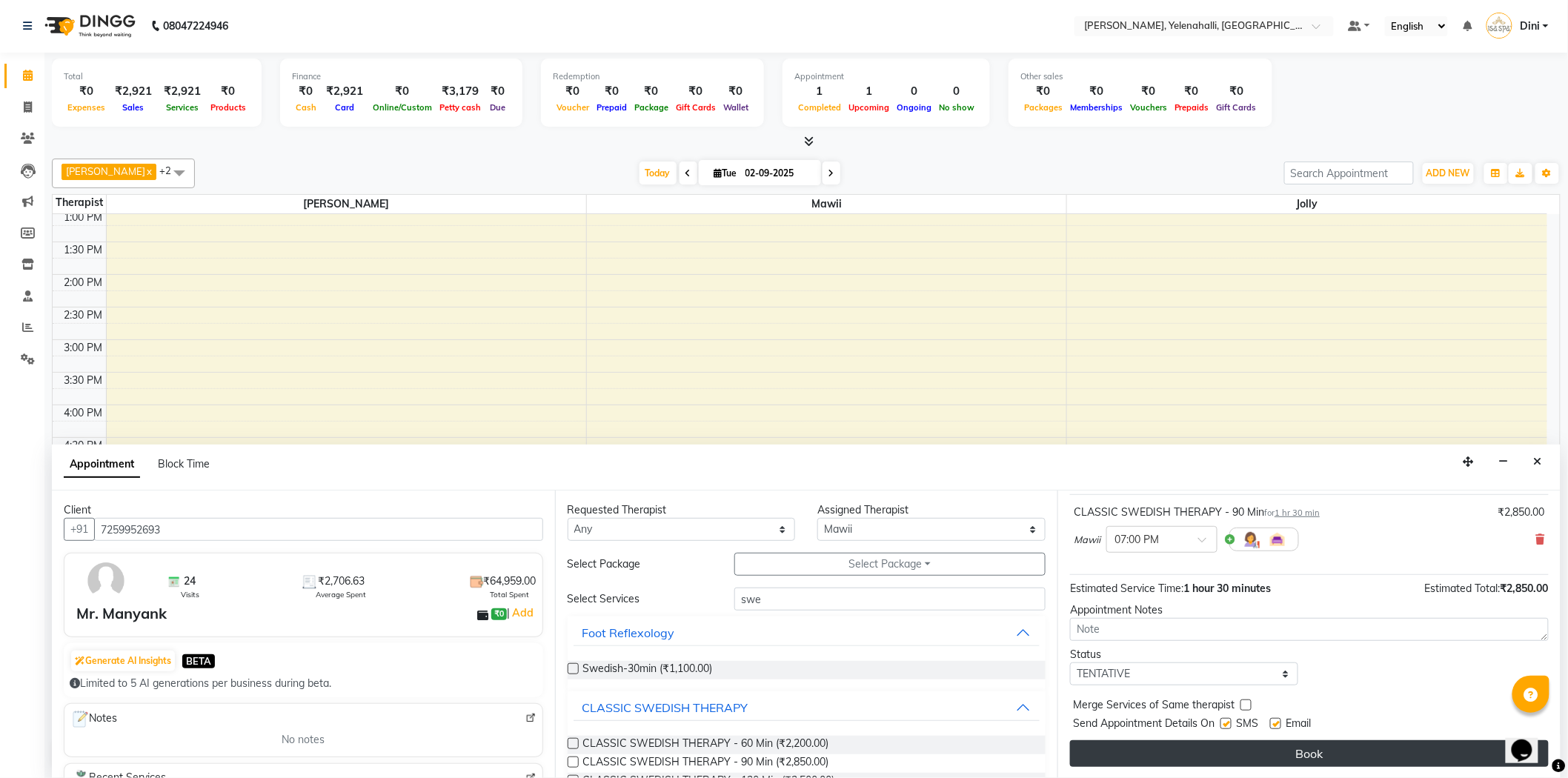
click at [1466, 747] on button "Book" at bounding box center [1310, 753] width 479 height 27
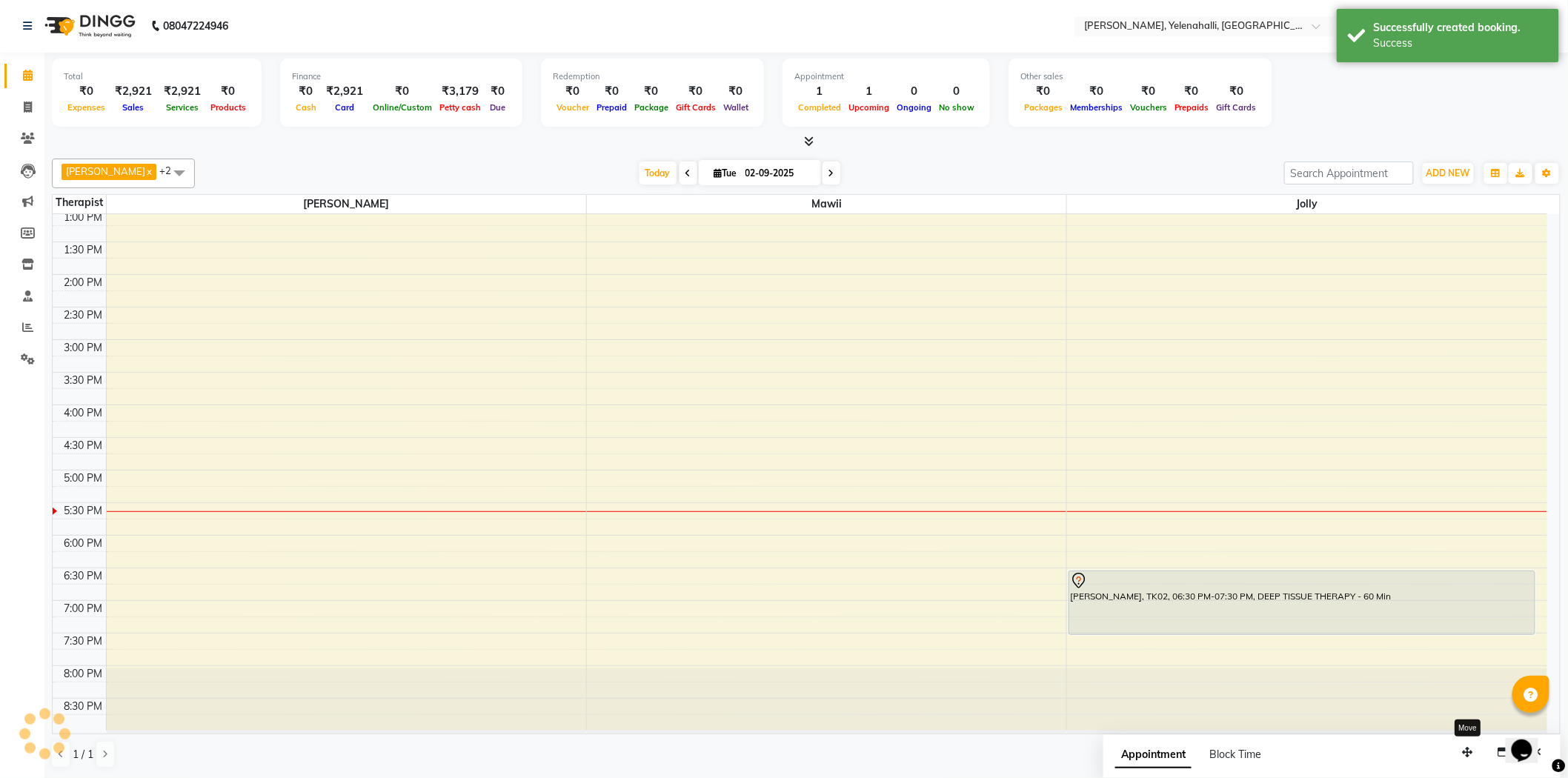
scroll to position [0, 0]
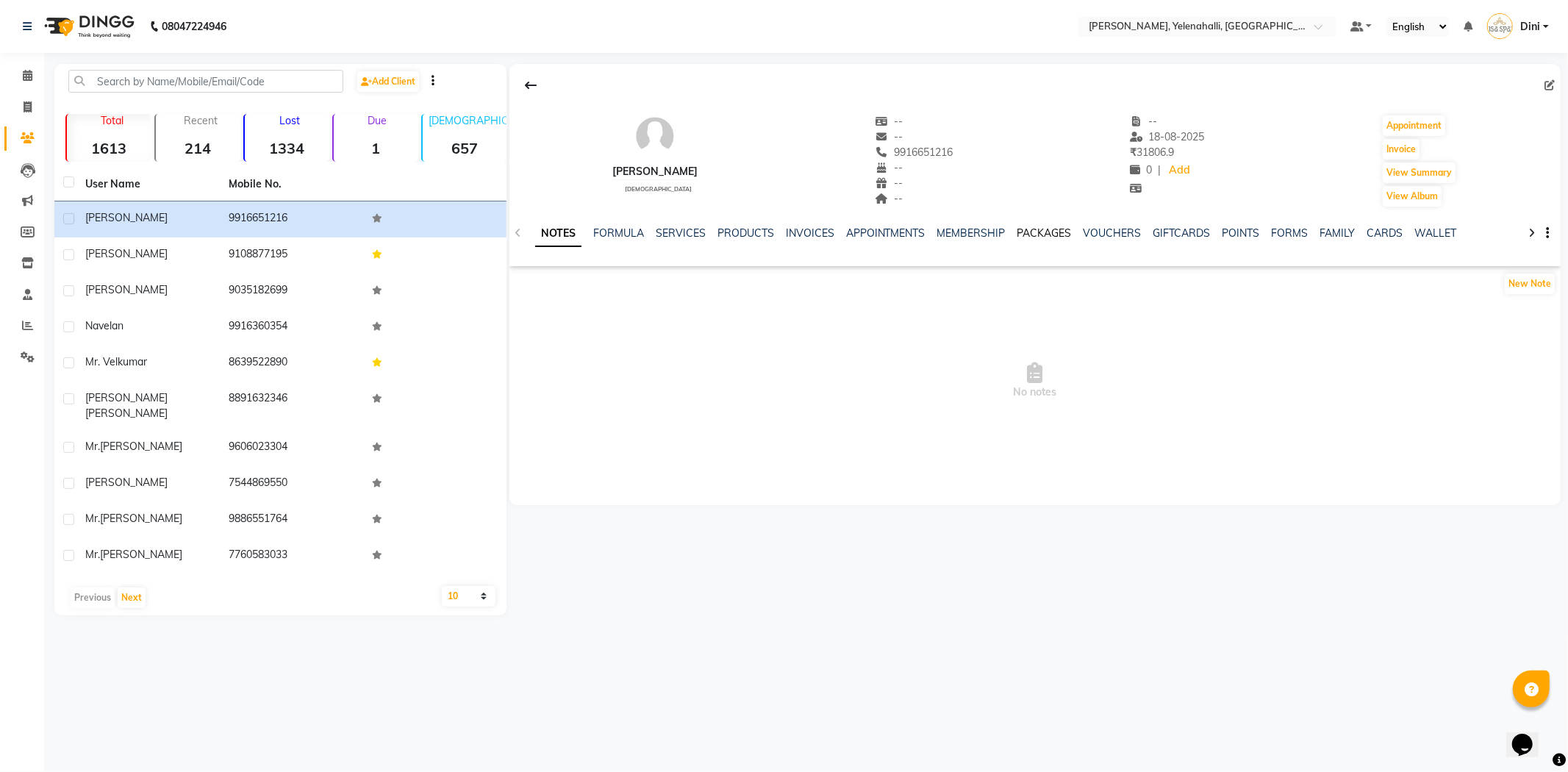
click at [1034, 230] on link "PACKAGES" at bounding box center [1045, 233] width 55 height 13
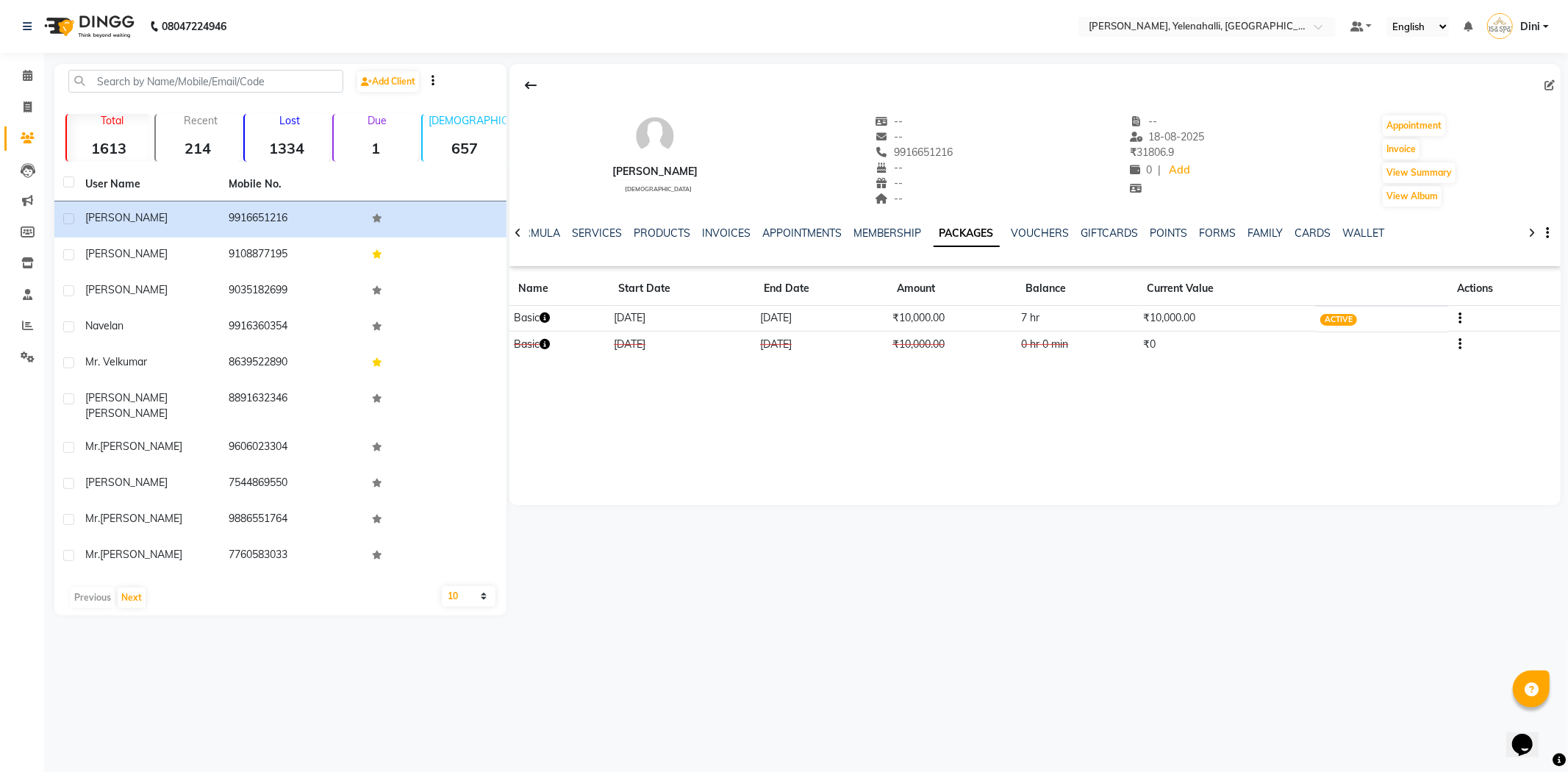
click at [721, 225] on div "INVOICES" at bounding box center [726, 233] width 49 height 16
click at [714, 230] on link "INVOICES" at bounding box center [726, 233] width 49 height 13
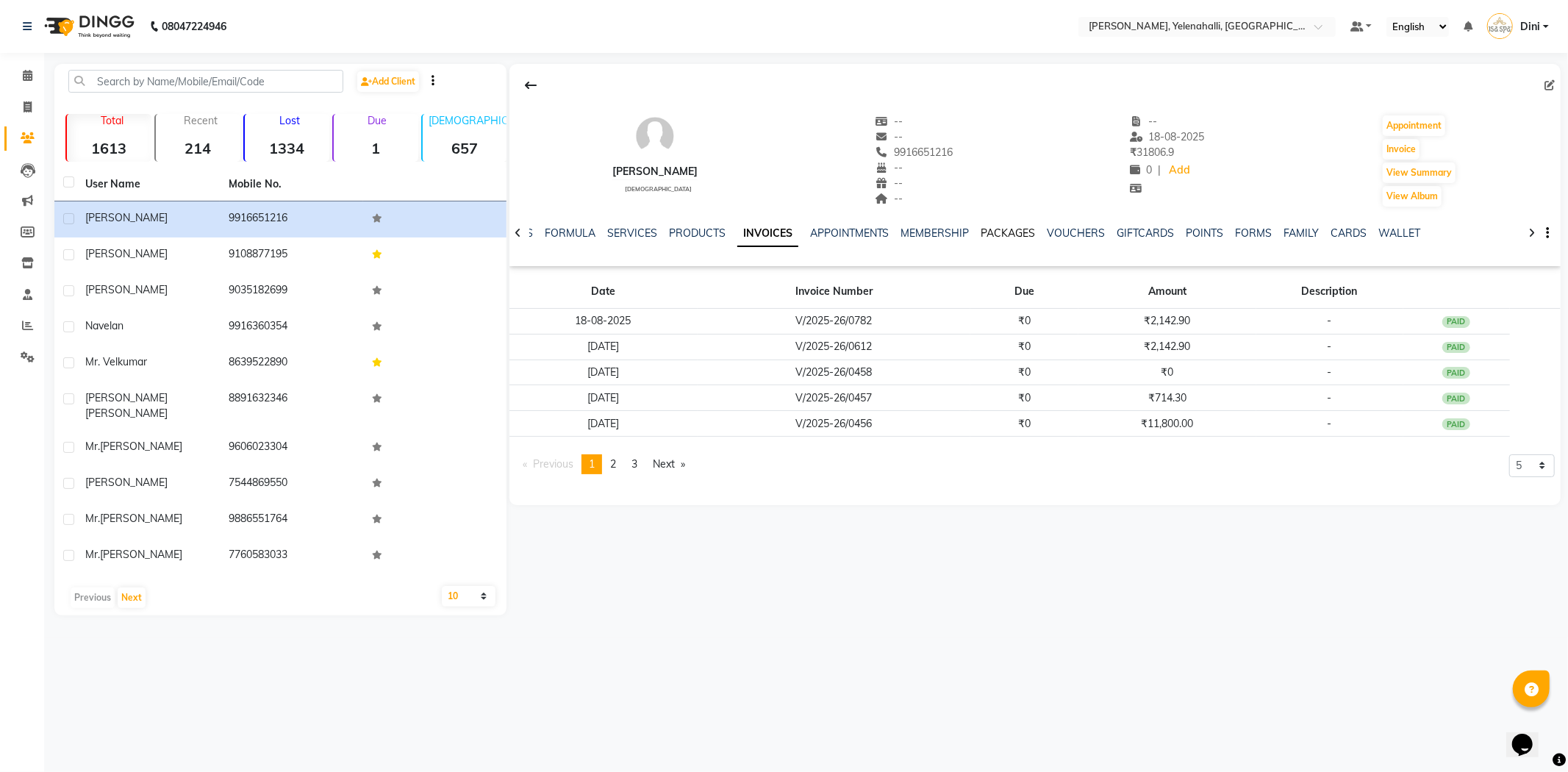
click at [1008, 235] on link "PACKAGES" at bounding box center [1009, 233] width 55 height 13
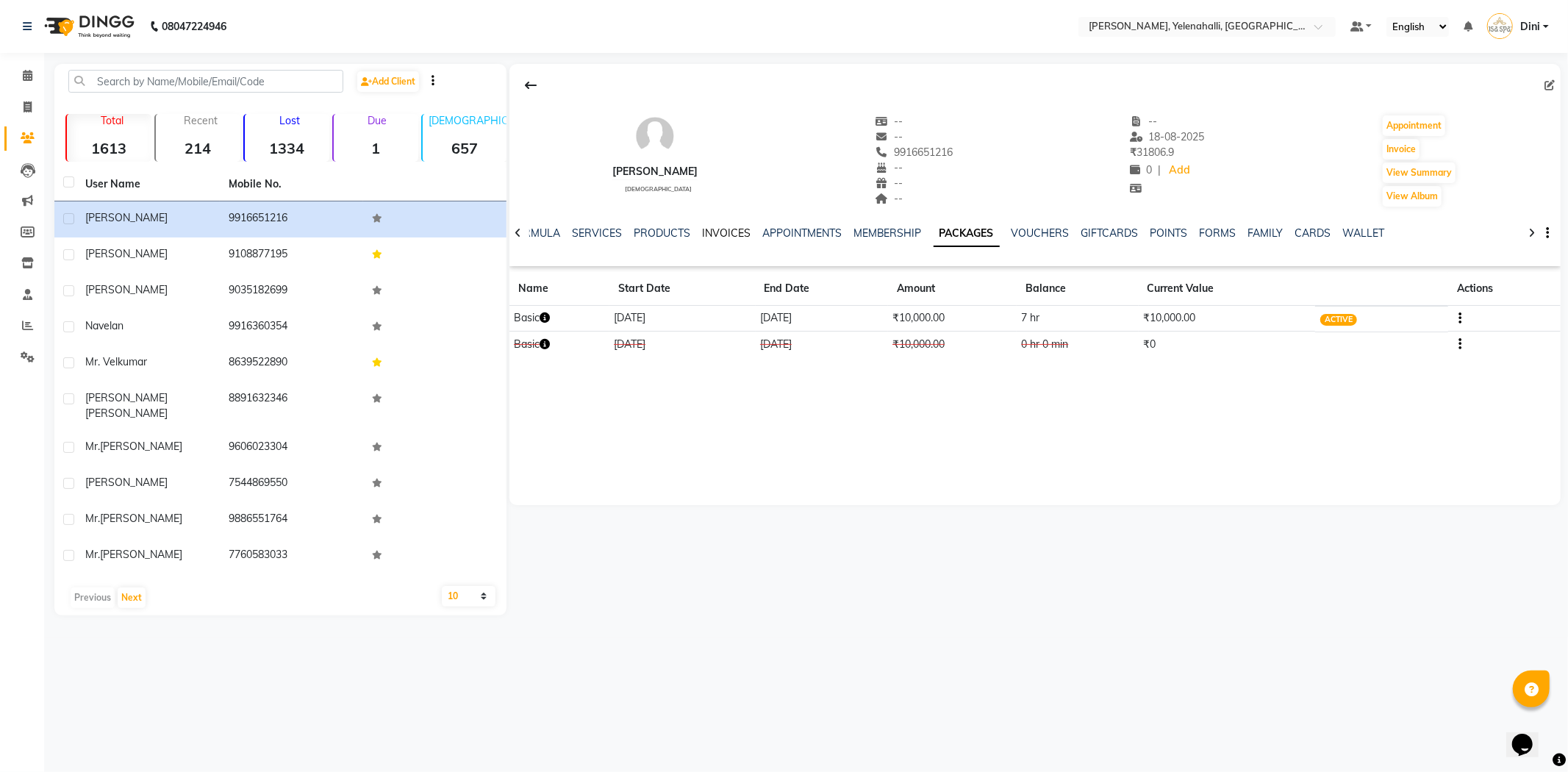
click at [728, 228] on link "INVOICES" at bounding box center [726, 233] width 49 height 13
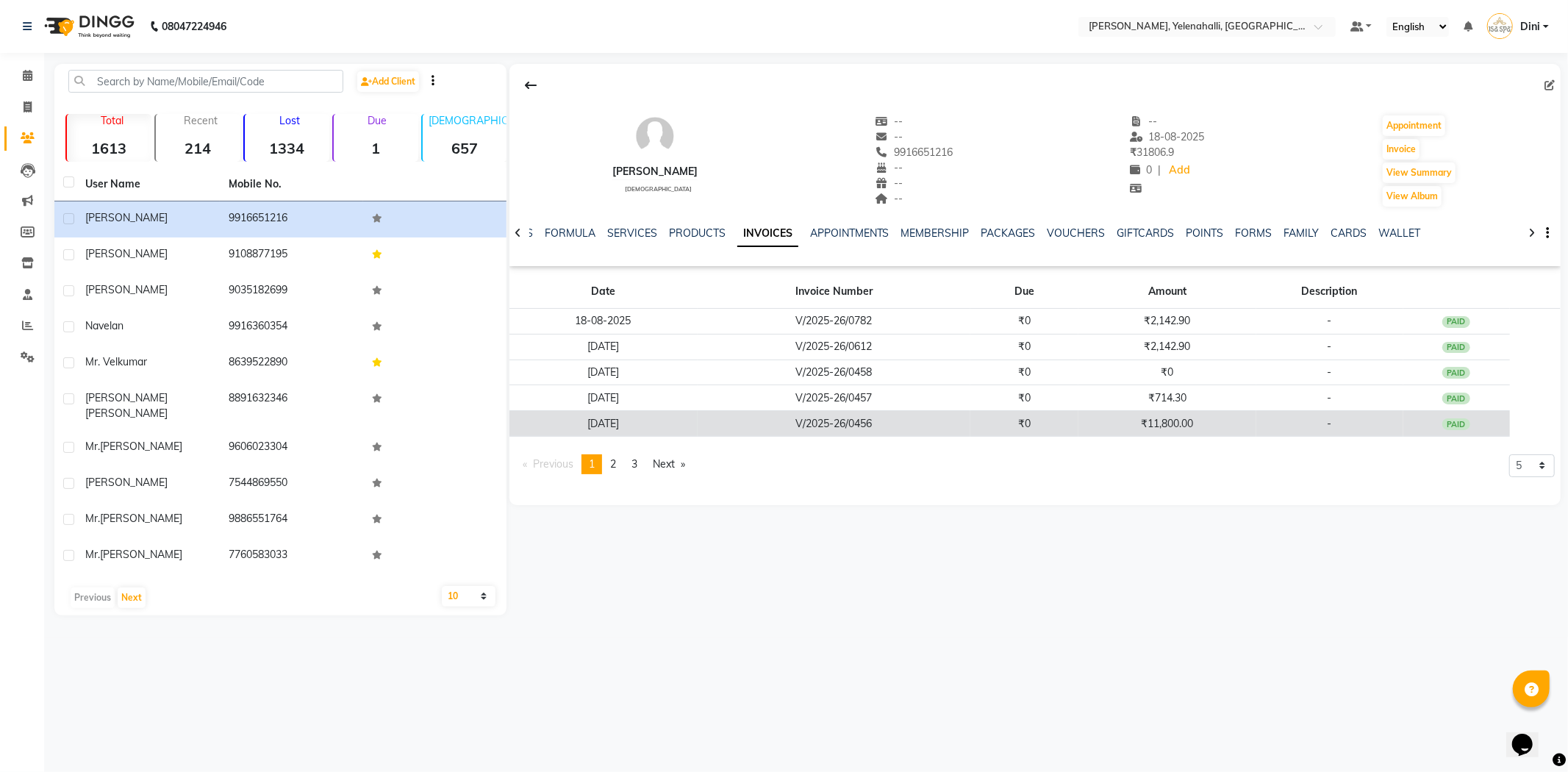
click at [1103, 417] on td "₹11,800.00" at bounding box center [1167, 423] width 177 height 26
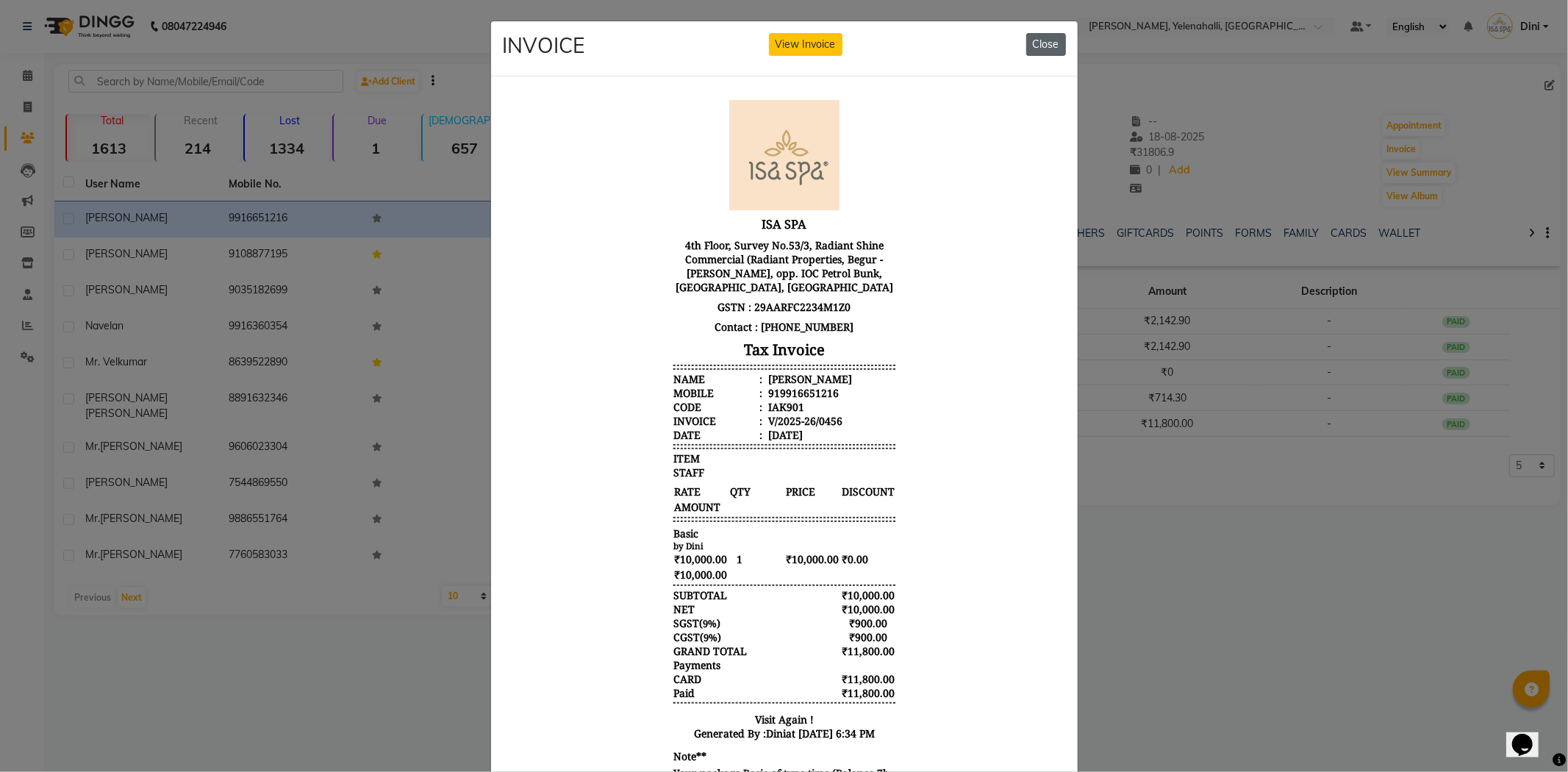
click at [1037, 39] on button "Close" at bounding box center [1046, 44] width 40 height 23
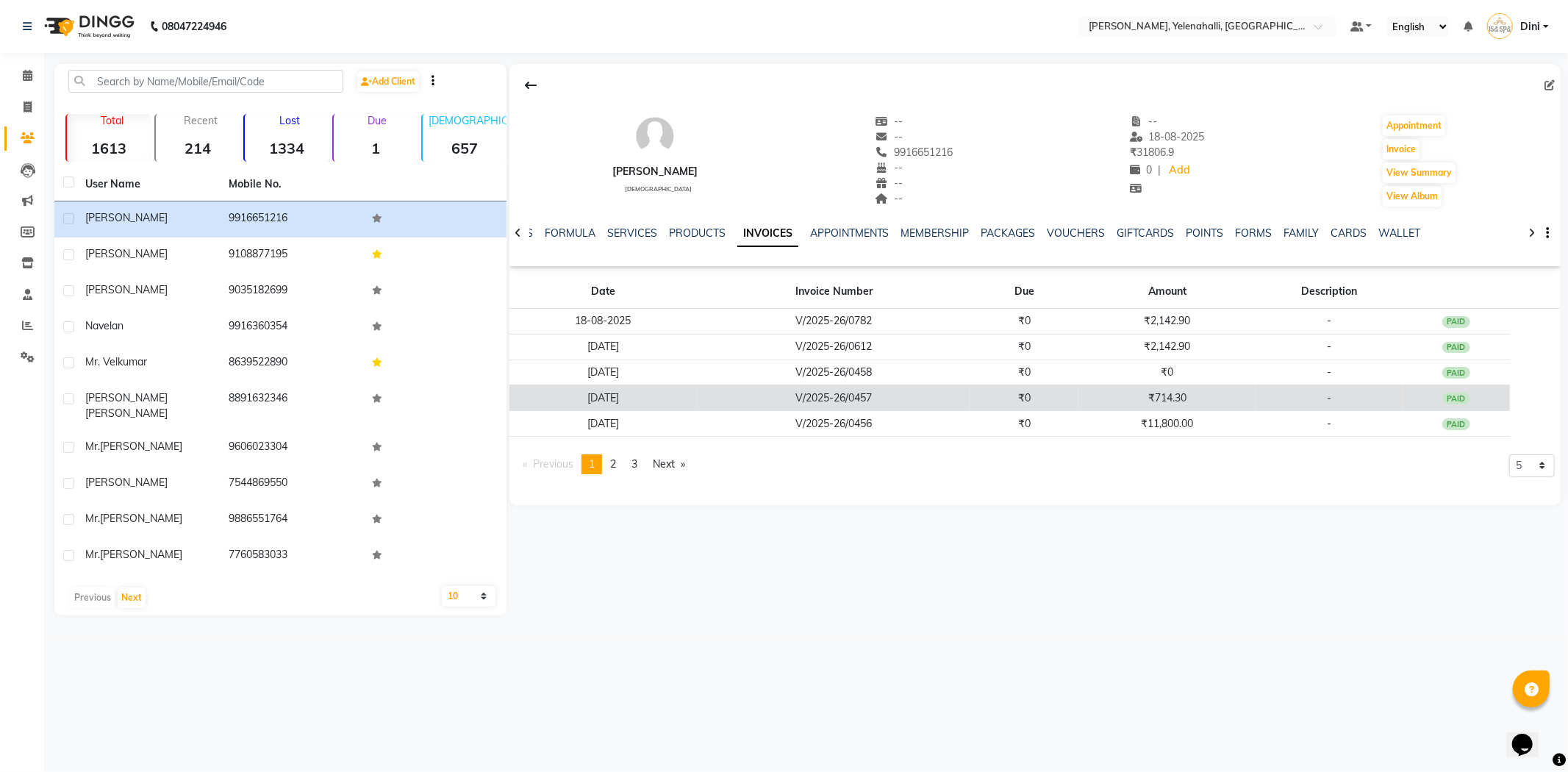
click at [1114, 402] on td "₹714.30" at bounding box center [1167, 397] width 177 height 26
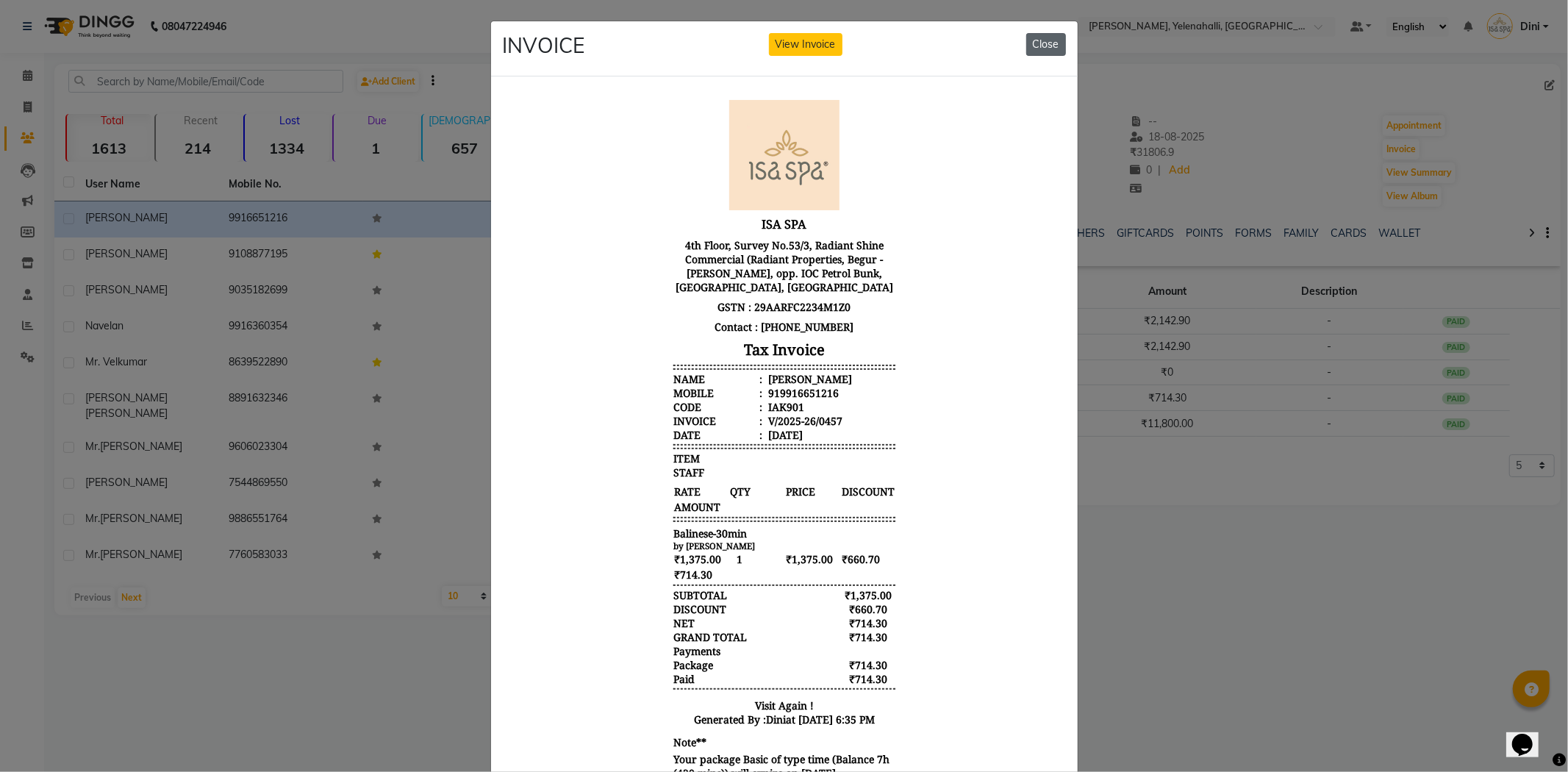
click at [1034, 42] on button "Close" at bounding box center [1046, 44] width 40 height 23
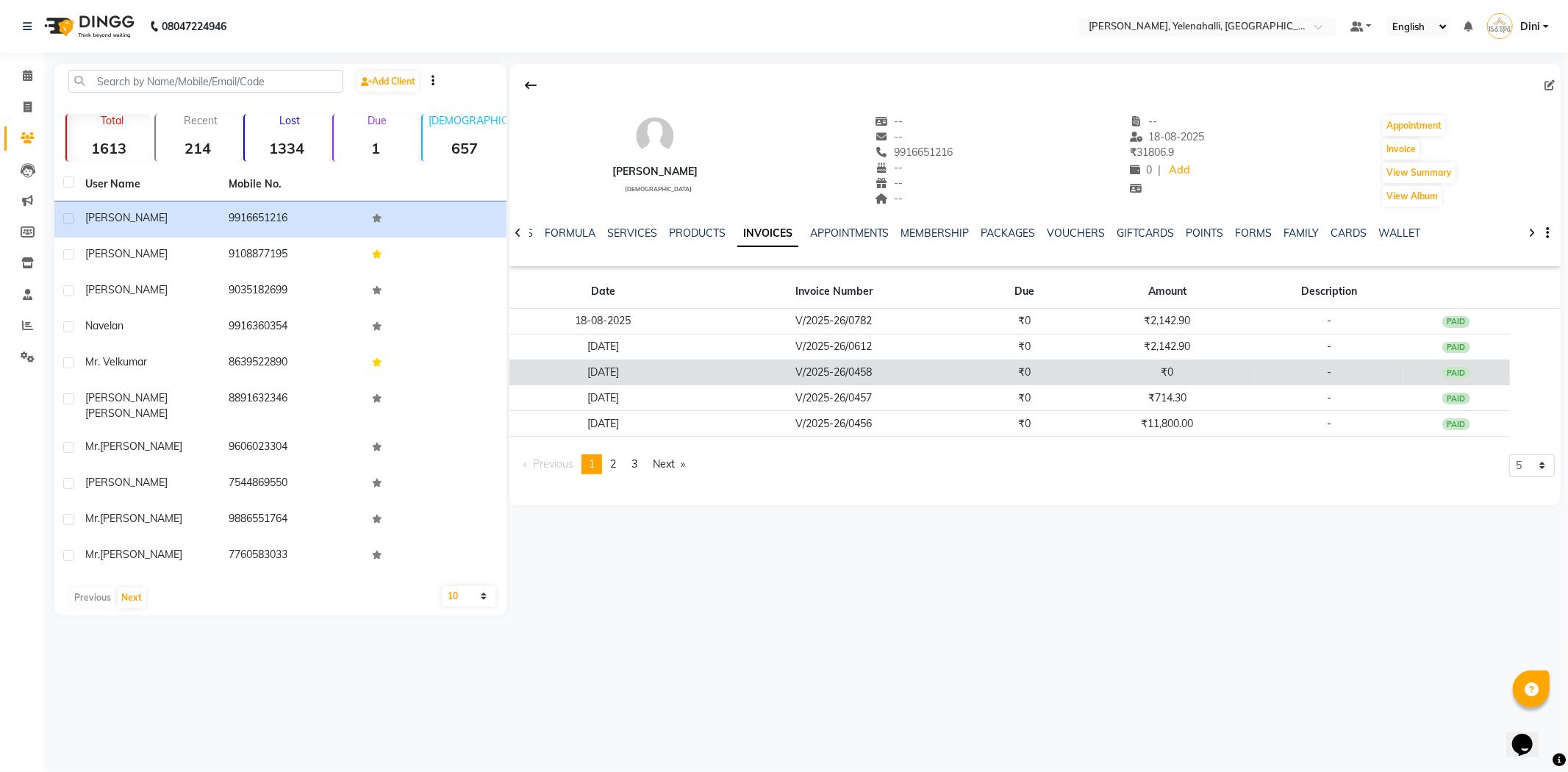
click at [1104, 372] on td "₹0" at bounding box center [1167, 372] width 177 height 26
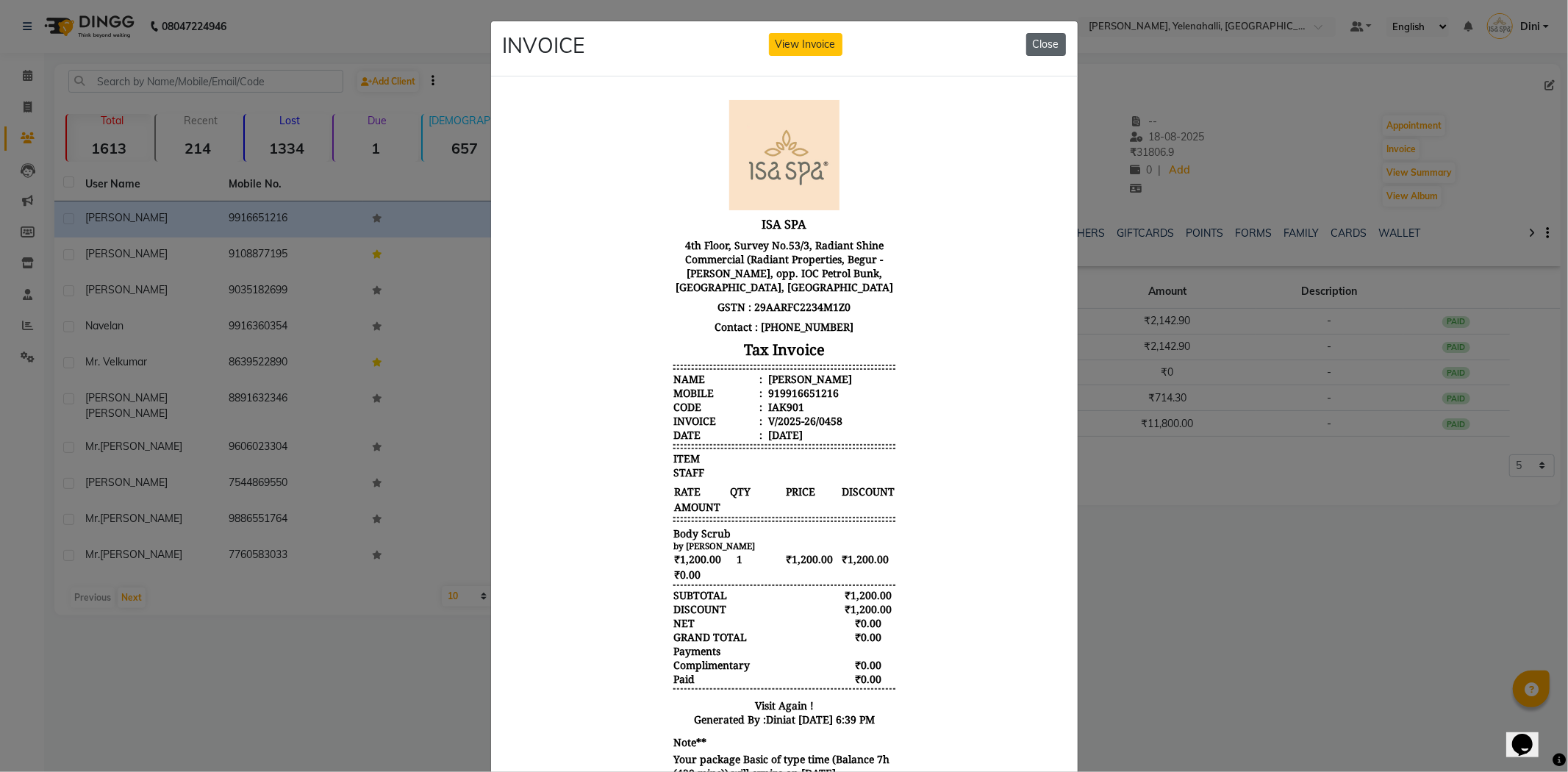
click at [1047, 40] on button "Close" at bounding box center [1046, 44] width 40 height 23
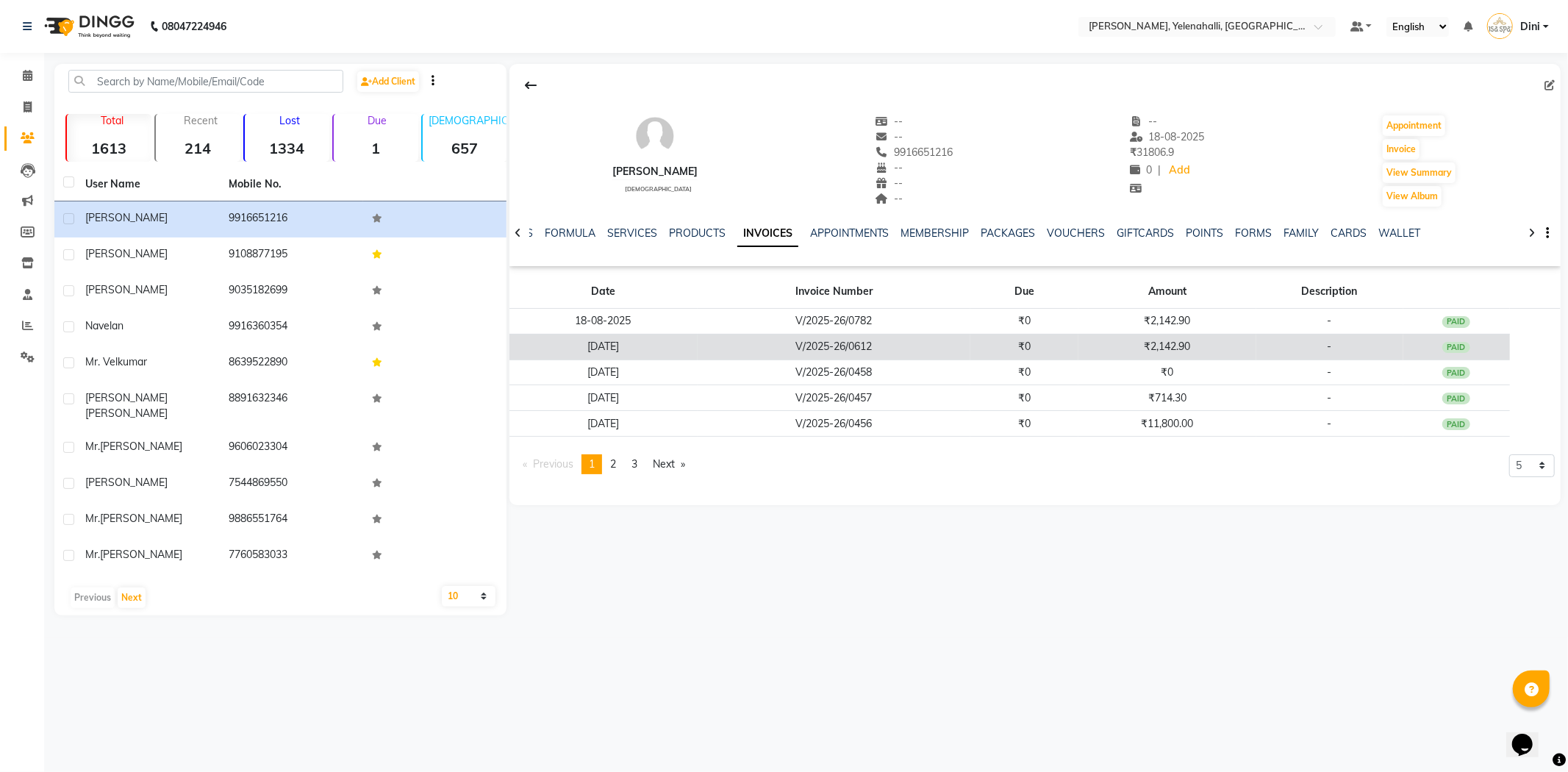
click at [1119, 341] on td "₹2,142.90" at bounding box center [1167, 346] width 177 height 26
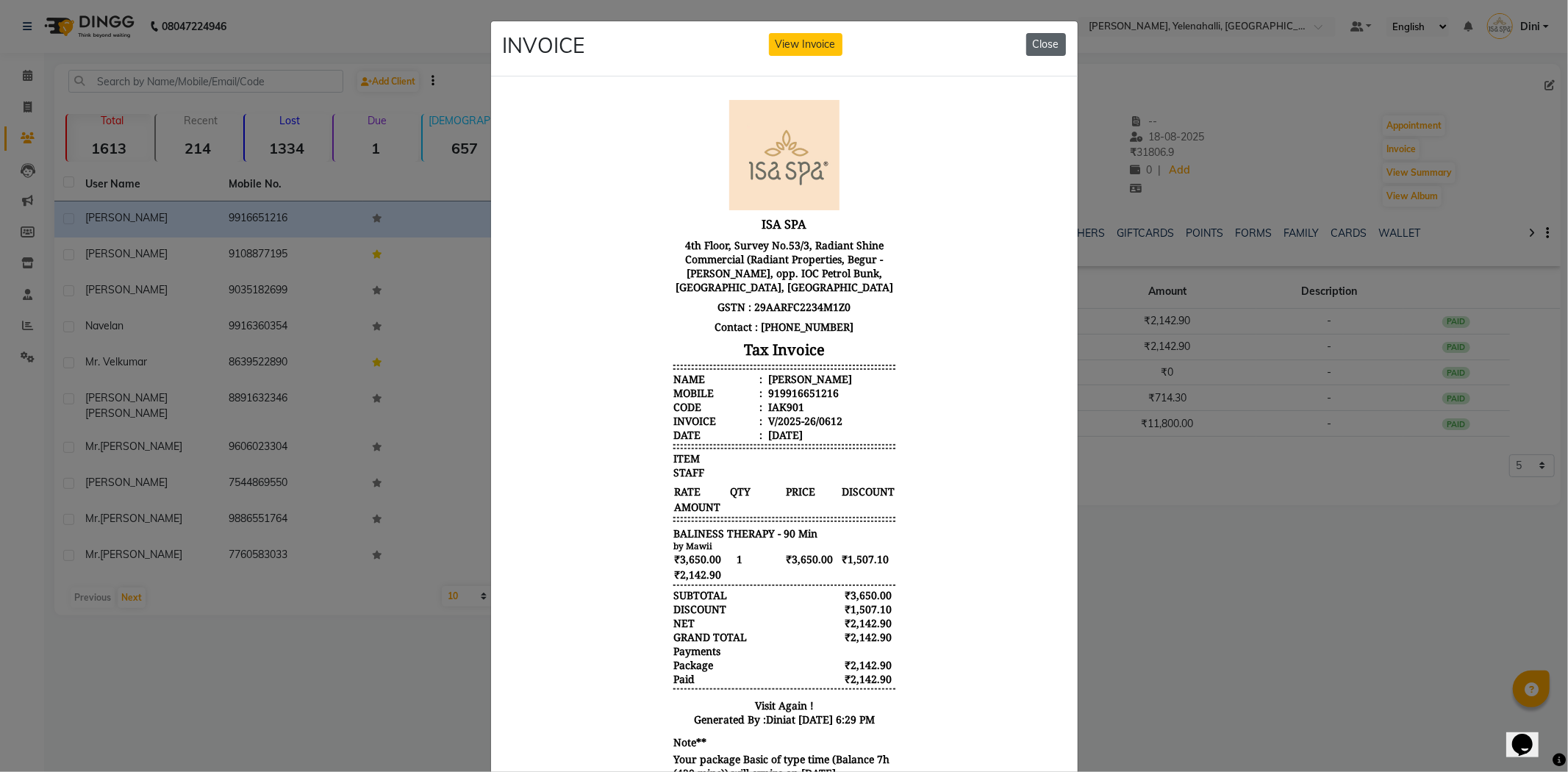
click at [1035, 44] on button "Close" at bounding box center [1046, 44] width 40 height 23
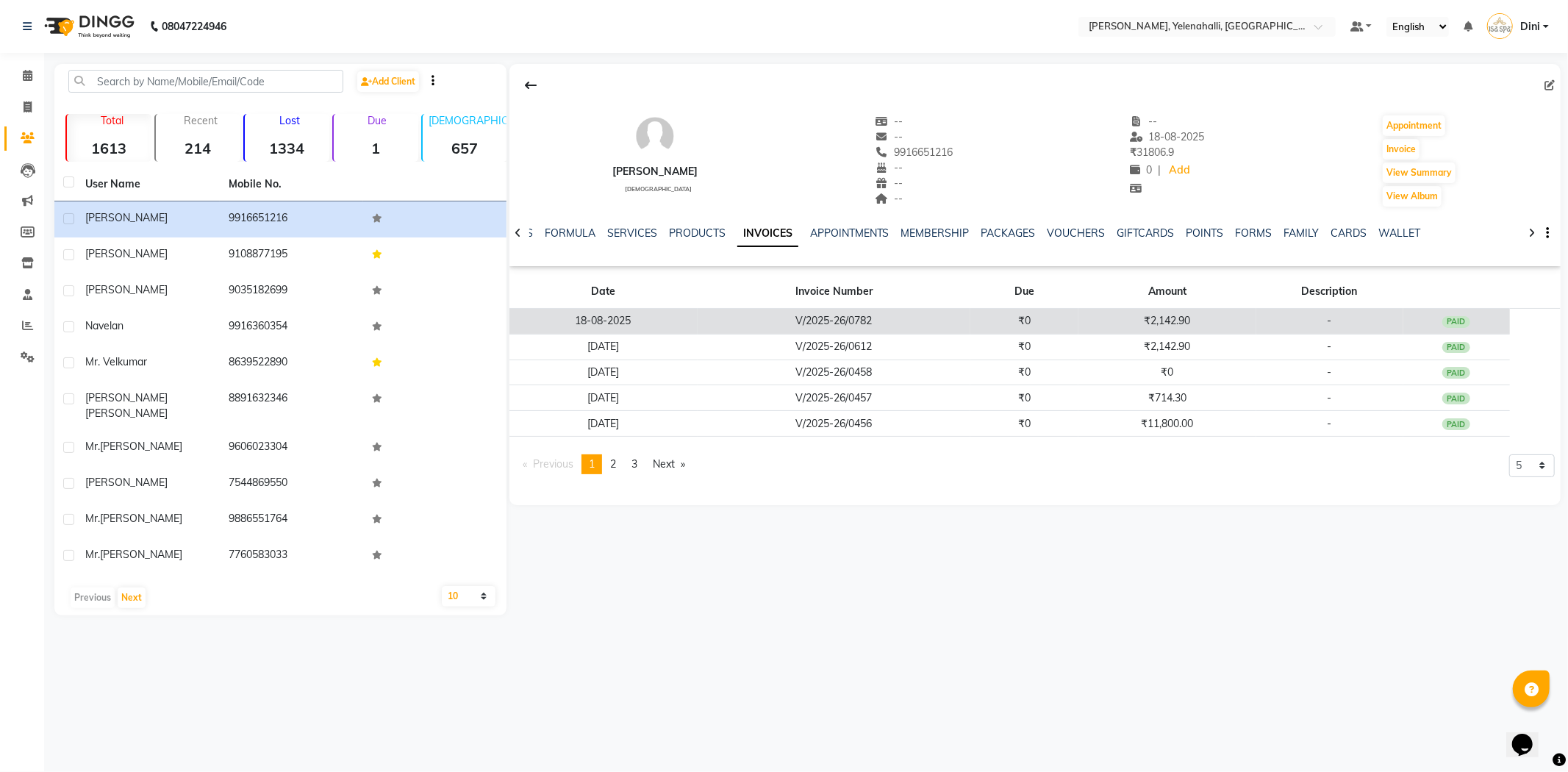
click at [1152, 315] on td "₹2,142.90" at bounding box center [1167, 321] width 177 height 26
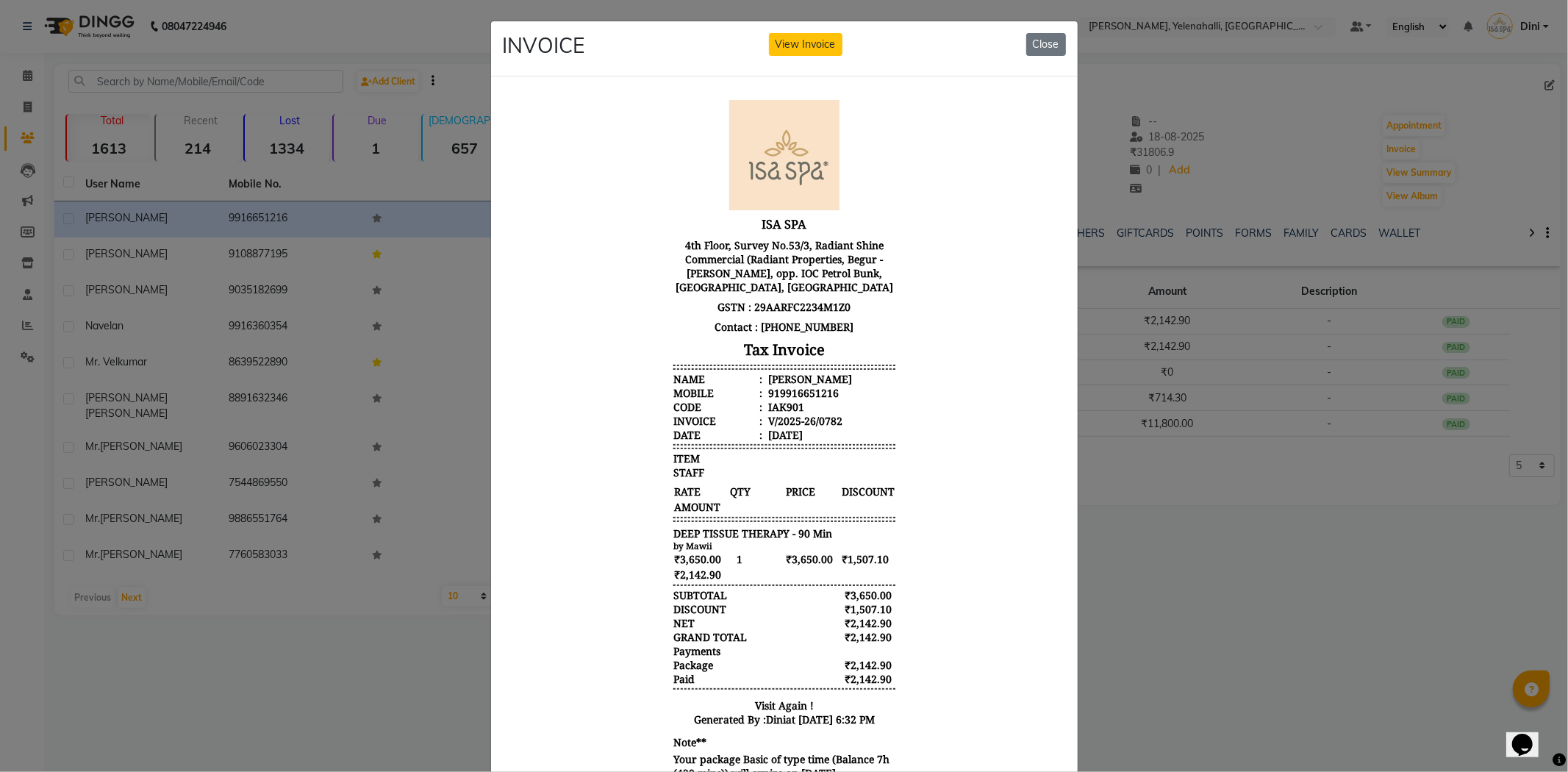
scroll to position [106, 0]
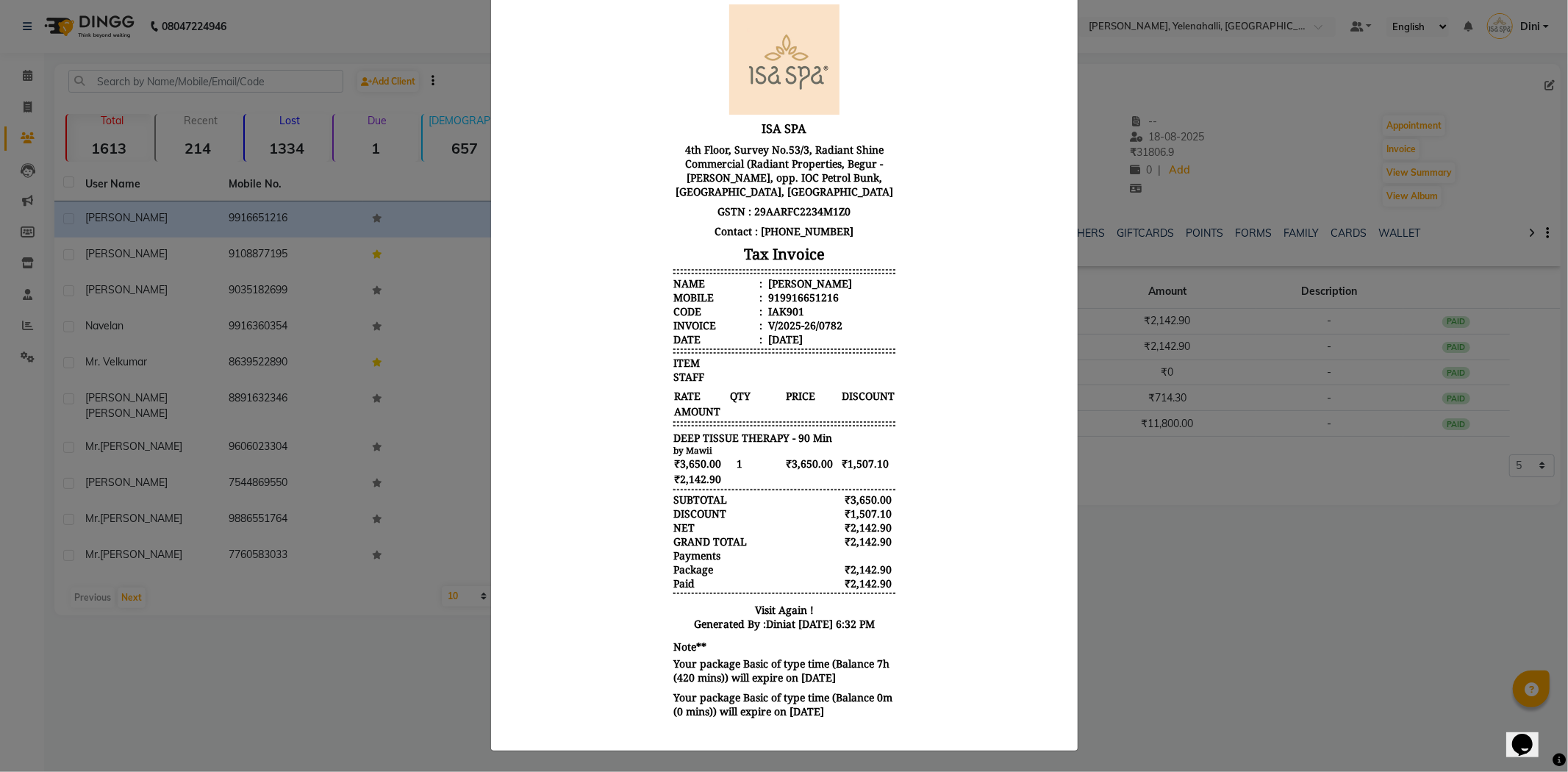
click at [1310, 607] on ngb-modal-window "INVOICE View Invoice Close" at bounding box center [784, 386] width 1568 height 772
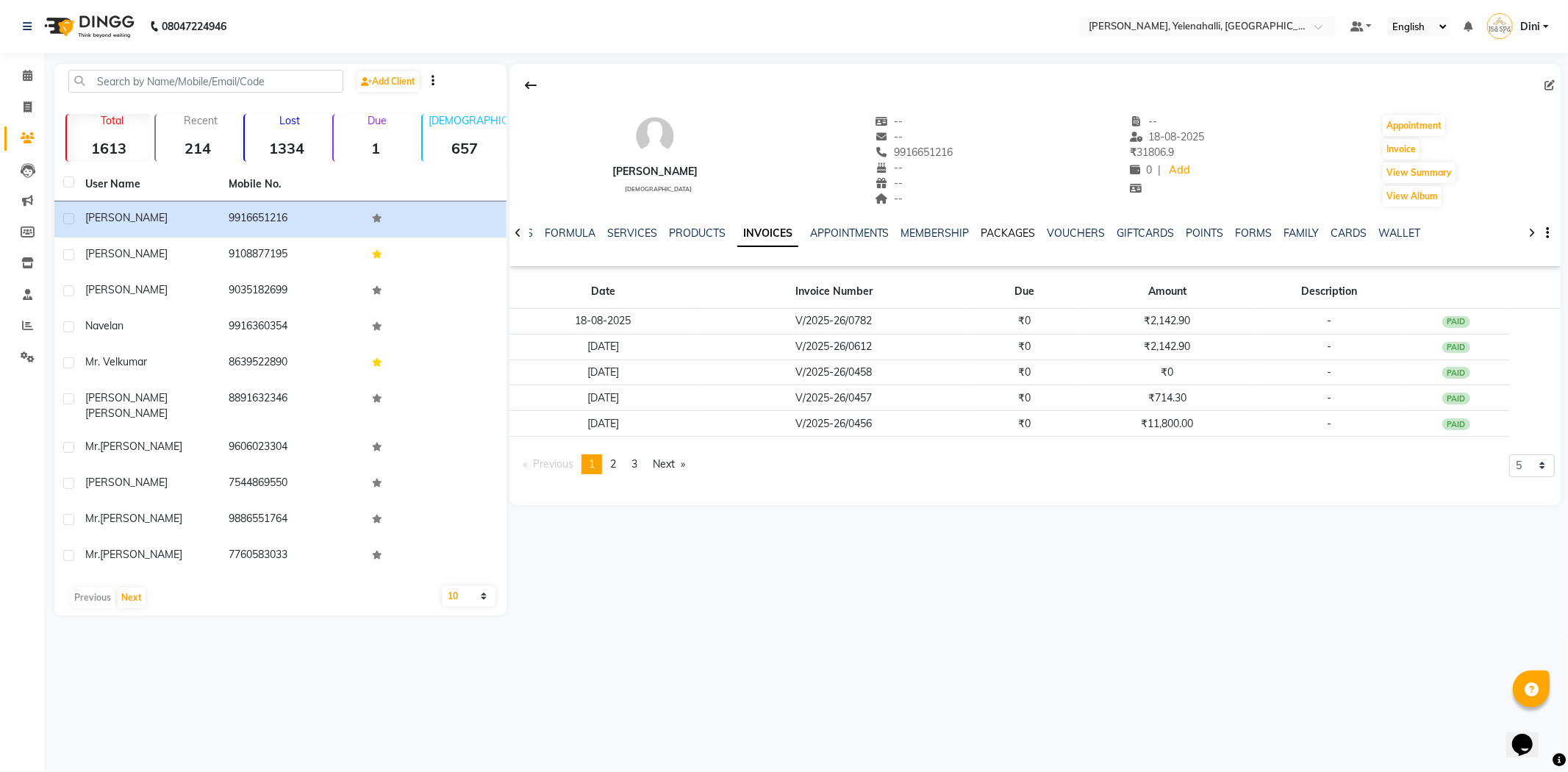
click at [1004, 229] on link "PACKAGES" at bounding box center [1009, 233] width 55 height 13
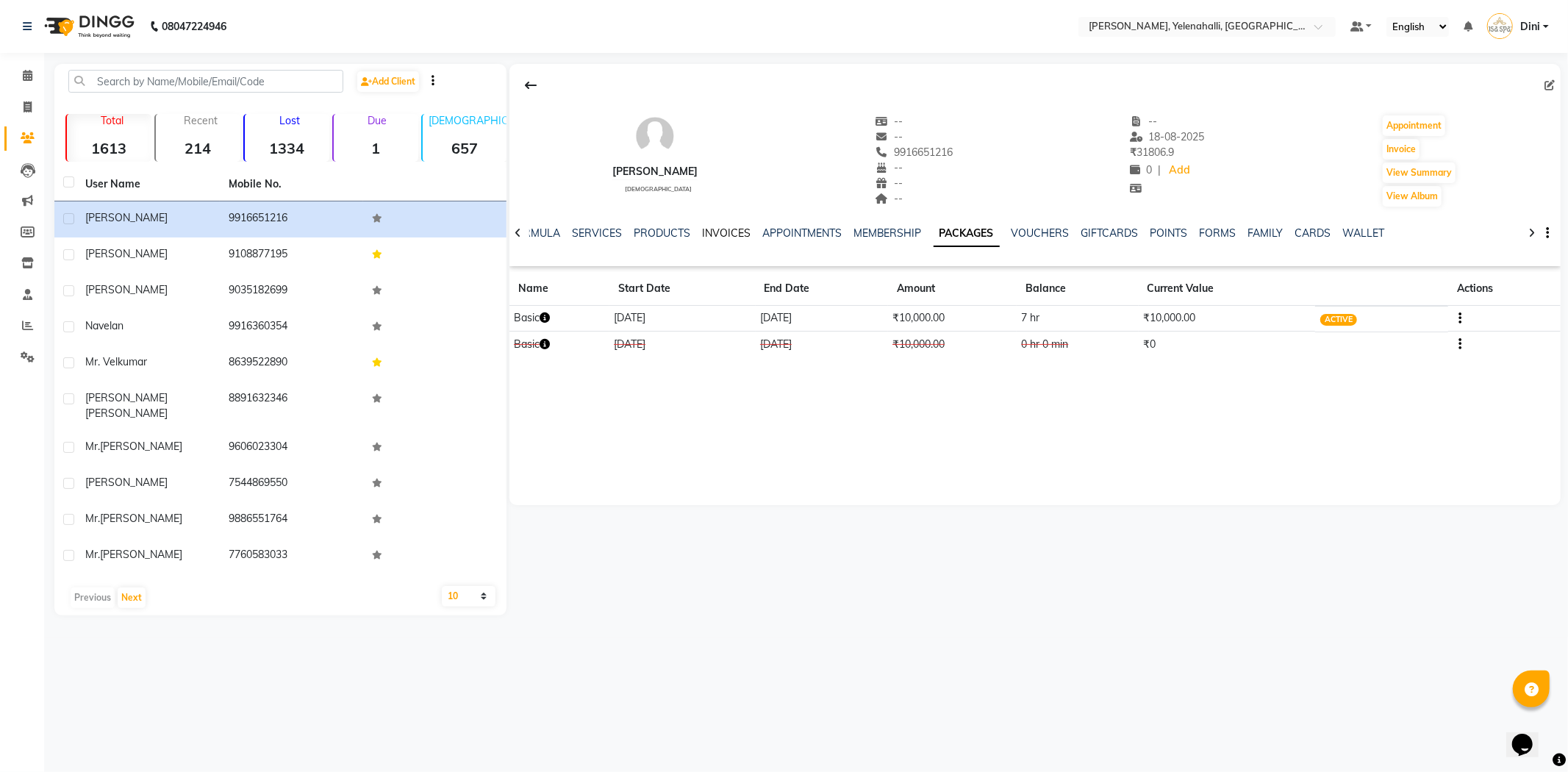
click at [740, 229] on link "INVOICES" at bounding box center [726, 233] width 49 height 13
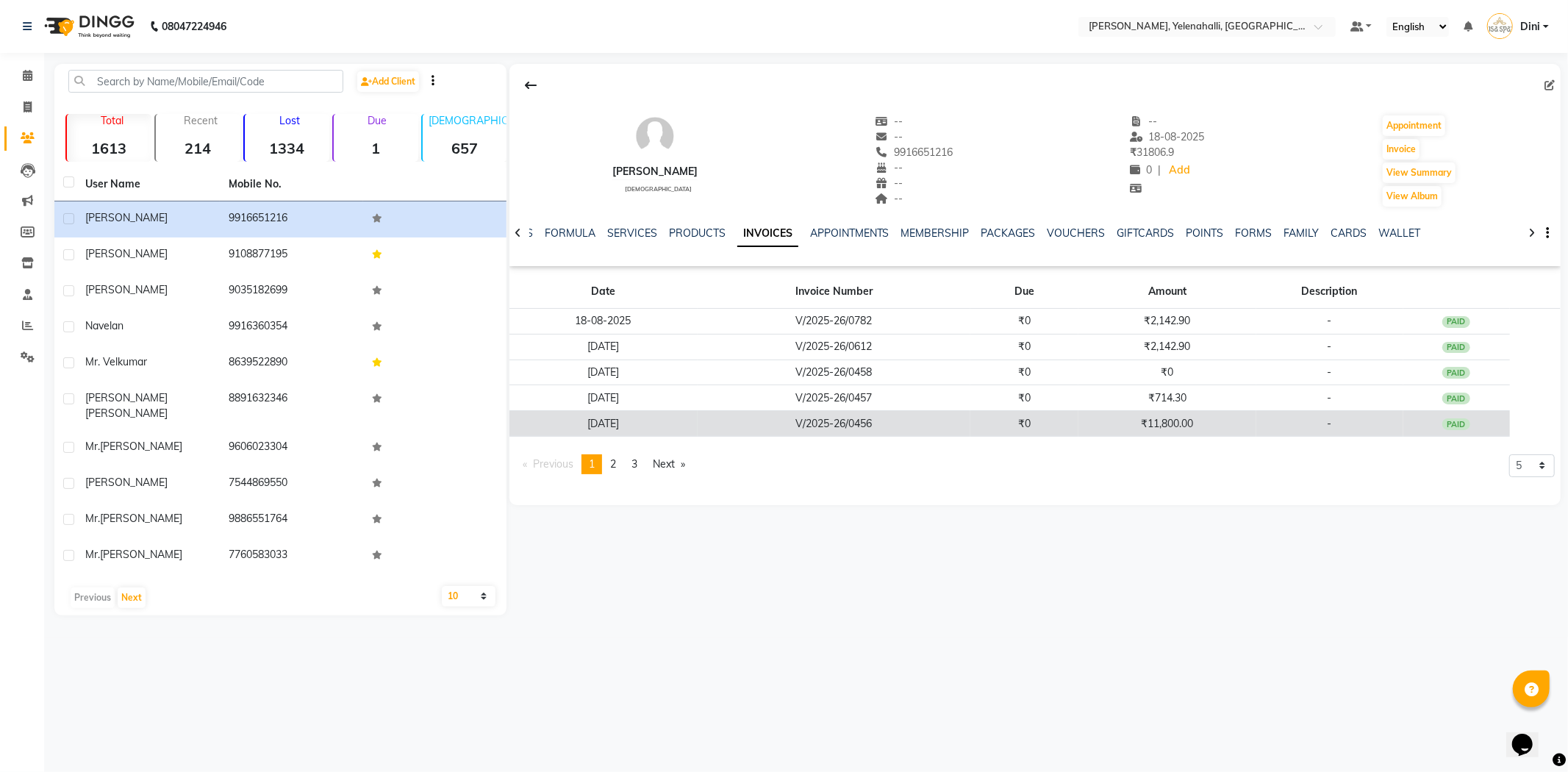
click at [1080, 429] on td "₹11,800.00" at bounding box center [1167, 423] width 177 height 26
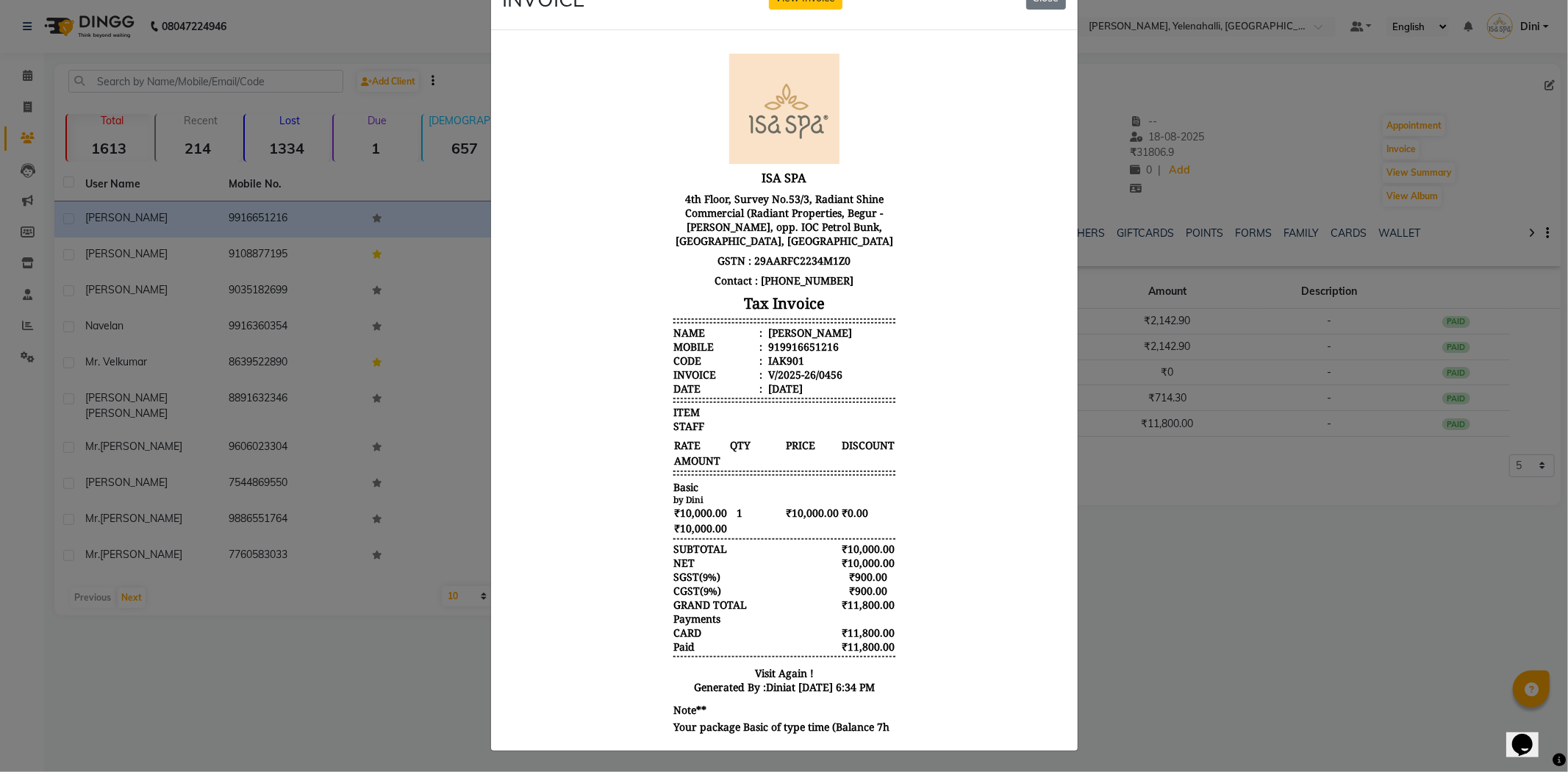
scroll to position [74, 0]
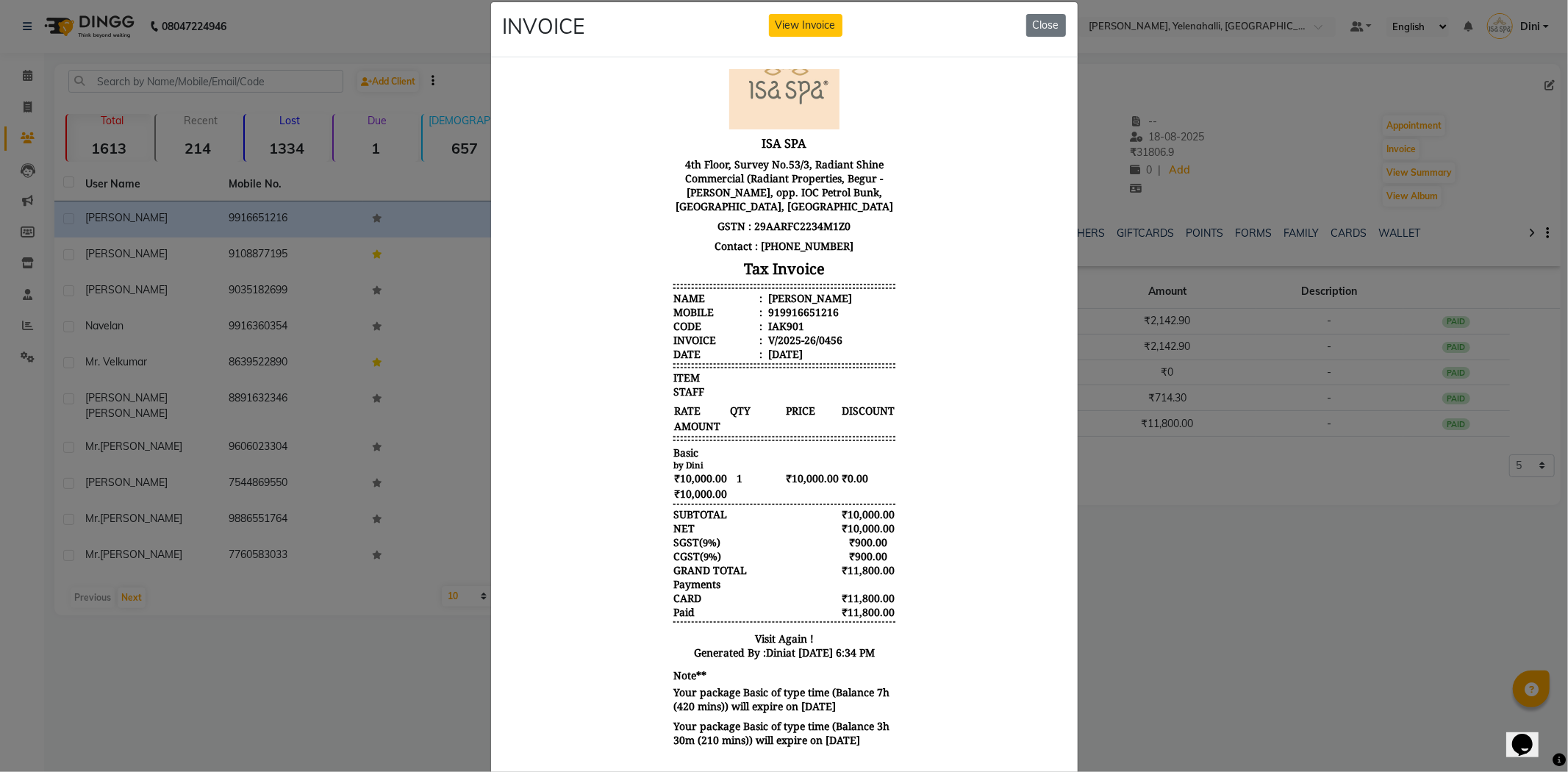
drag, startPoint x: 1049, startPoint y: 358, endPoint x: 1550, endPoint y: 618, distance: 564.4
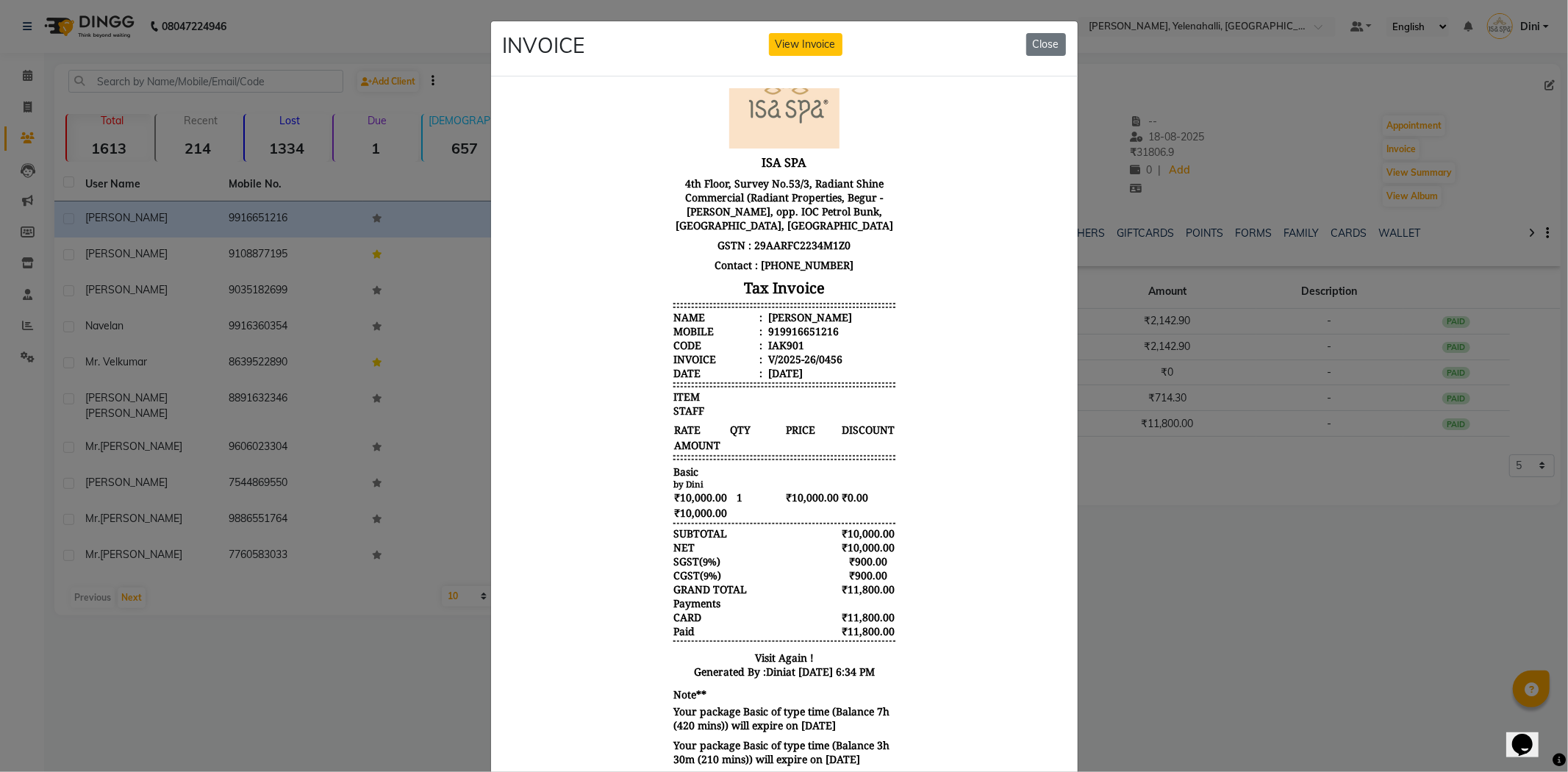
scroll to position [0, 0]
click at [1048, 41] on button "Close" at bounding box center [1046, 44] width 40 height 23
